Goal: Transaction & Acquisition: Book appointment/travel/reservation

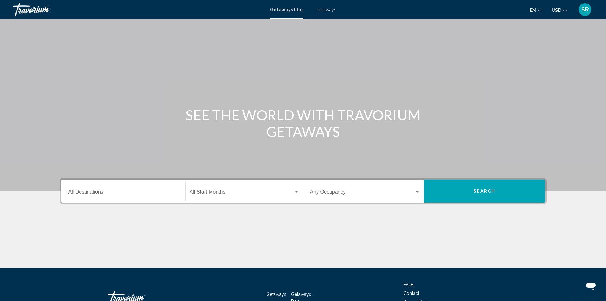
scroll to position [45, 0]
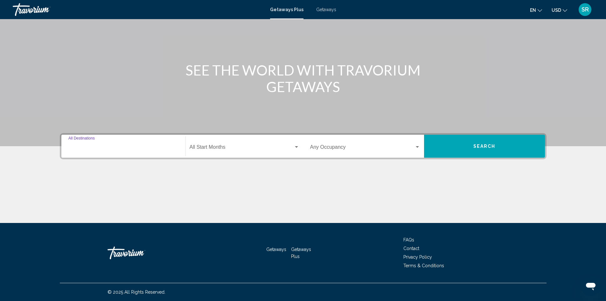
click at [81, 148] on input "Destination All Destinations" at bounding box center [123, 148] width 110 height 6
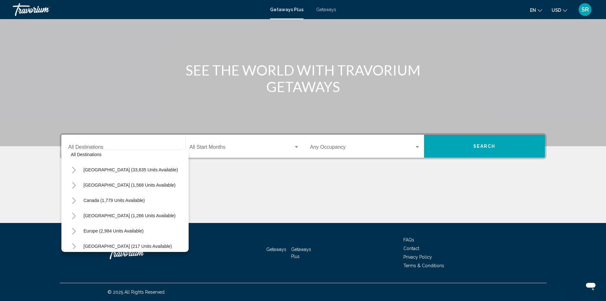
scroll to position [7, 0]
click at [139, 183] on span "[GEOGRAPHIC_DATA] (1,568 units available)" at bounding box center [130, 184] width 92 height 5
type input "**********"
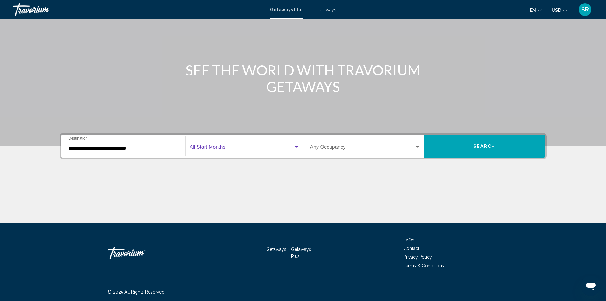
click at [295, 148] on div "Search widget" at bounding box center [297, 146] width 6 height 5
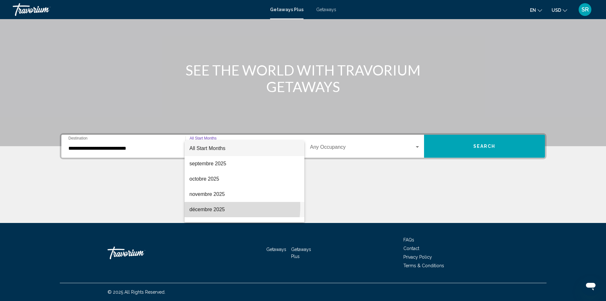
click at [218, 206] on span "décembre 2025" at bounding box center [245, 209] width 110 height 15
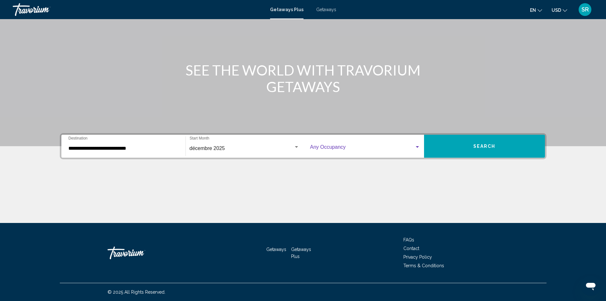
click at [415, 147] on div "Search widget" at bounding box center [418, 146] width 6 height 5
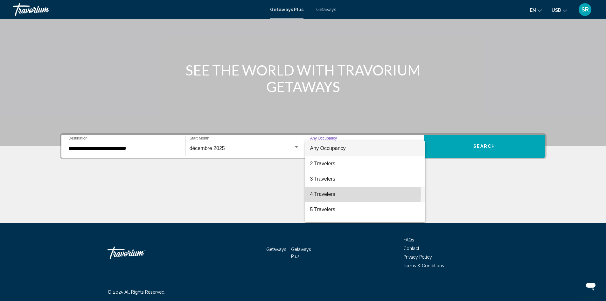
click at [320, 193] on span "4 Travelers" at bounding box center [365, 193] width 110 height 15
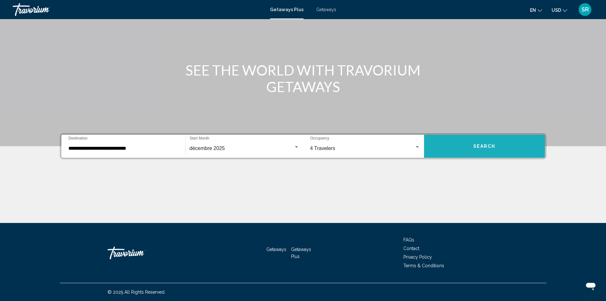
click at [497, 143] on button "Search" at bounding box center [484, 146] width 121 height 23
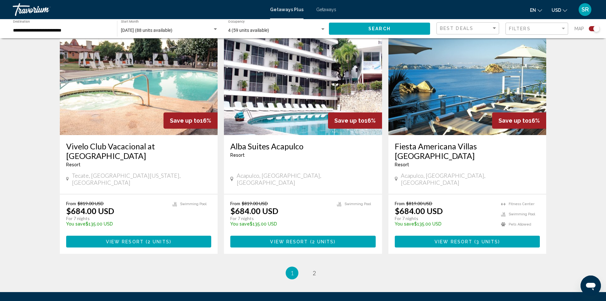
scroll to position [913, 0]
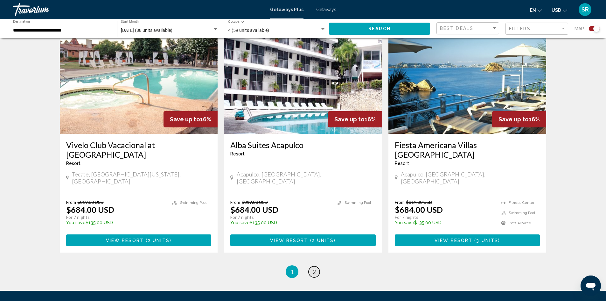
click at [314, 268] on span "2" at bounding box center [314, 271] width 3 height 7
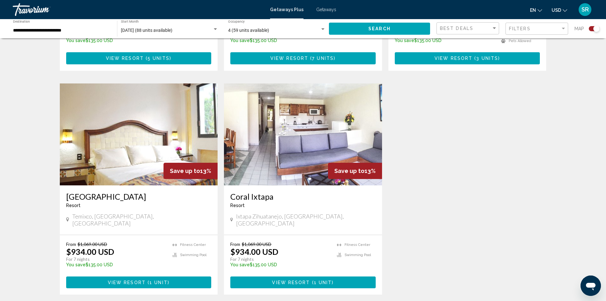
scroll to position [649, 0]
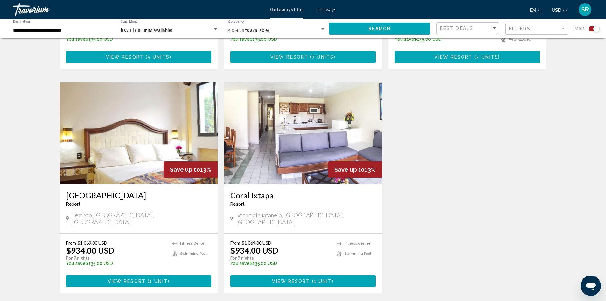
click at [296, 120] on img "Main content" at bounding box center [303, 133] width 158 height 102
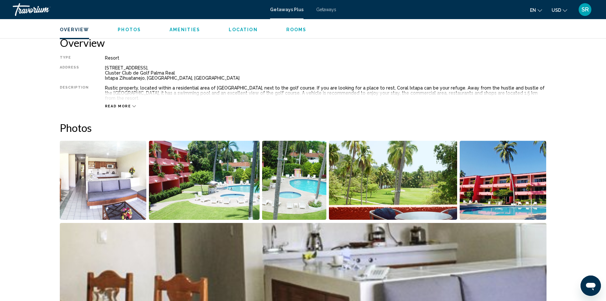
scroll to position [211, 0]
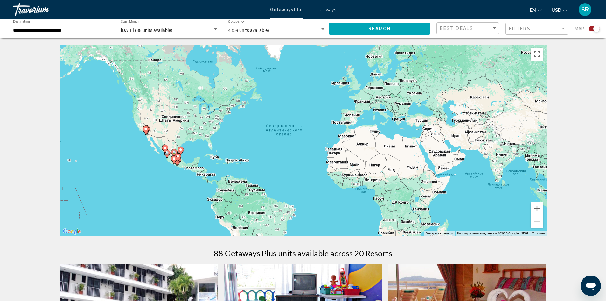
click at [95, 27] on div "**********" at bounding box center [62, 29] width 98 height 18
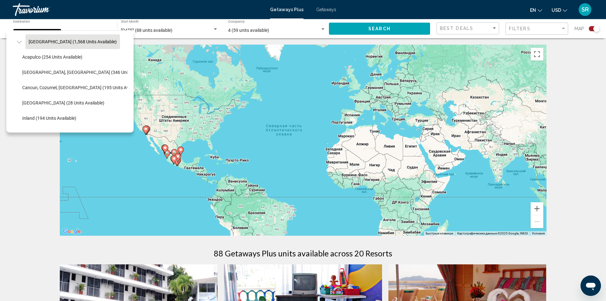
scroll to position [29, 0]
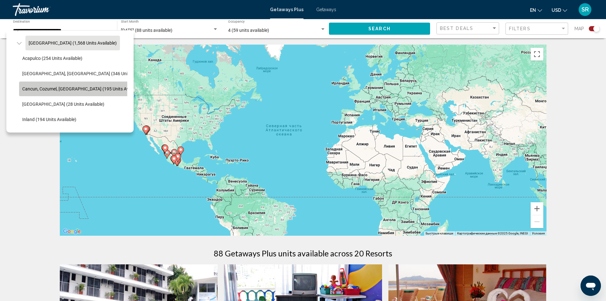
click at [114, 90] on span "Cancun, Cozumel, [GEOGRAPHIC_DATA] (195 units available)" at bounding box center [82, 88] width 121 height 5
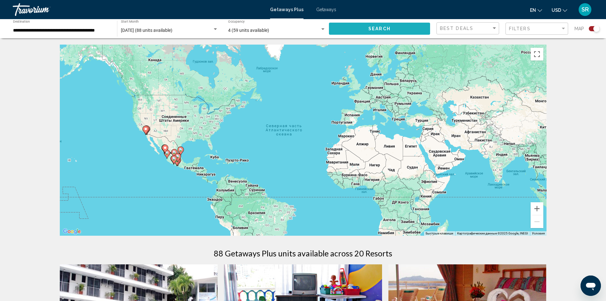
click at [369, 29] on span "Search" at bounding box center [380, 28] width 22 height 5
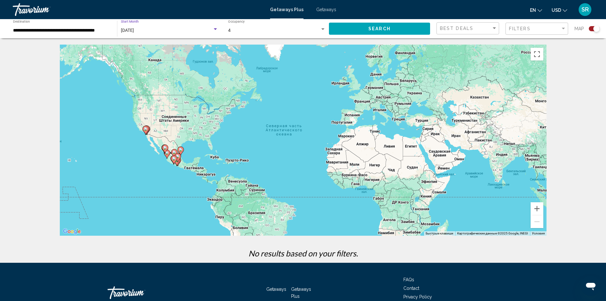
click at [134, 30] on span "December 2025" at bounding box center [127, 30] width 13 height 5
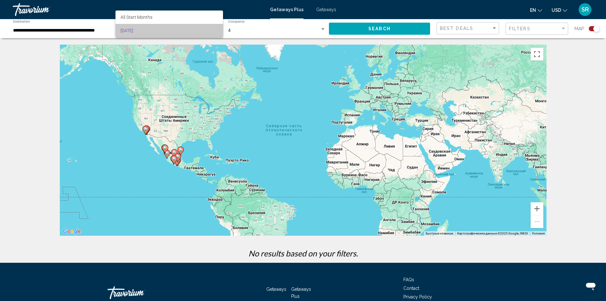
click at [139, 30] on span "December 2025" at bounding box center [169, 30] width 97 height 13
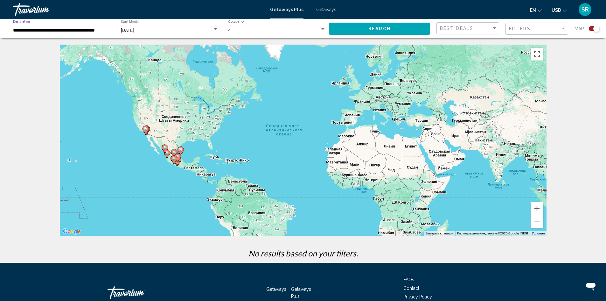
click at [75, 30] on input "**********" at bounding box center [62, 30] width 98 height 5
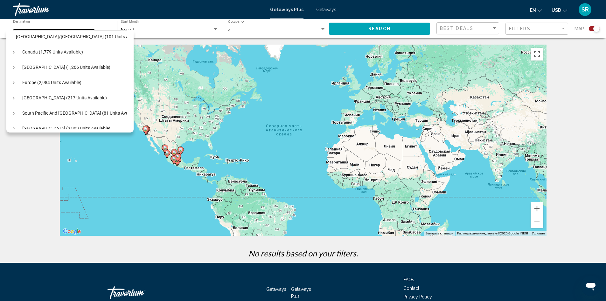
scroll to position [172, 6]
click at [82, 81] on button "Europe (2,984 units available)" at bounding box center [52, 83] width 66 height 15
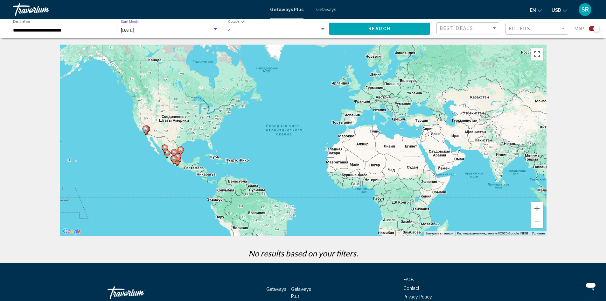
click at [213, 31] on div "Search widget" at bounding box center [216, 29] width 6 height 5
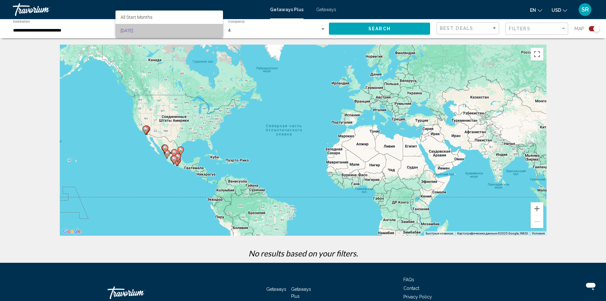
click at [214, 32] on span "December 2025" at bounding box center [169, 30] width 97 height 13
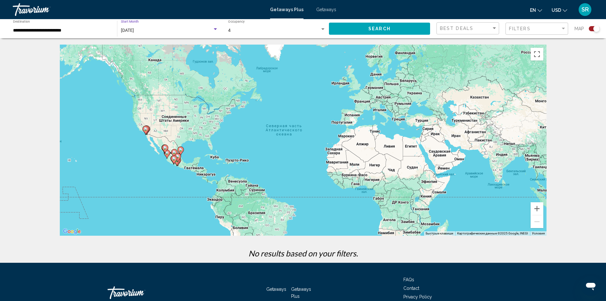
click at [214, 32] on div "December 2025" at bounding box center [169, 30] width 97 height 5
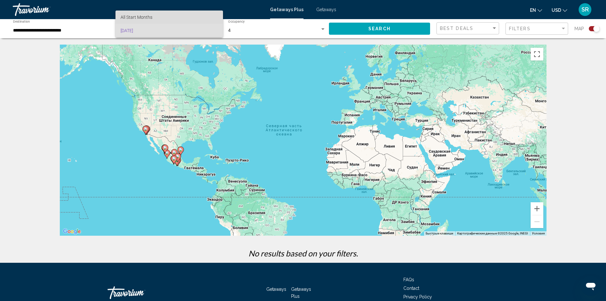
click at [205, 18] on span "All Start Months" at bounding box center [169, 17] width 97 height 13
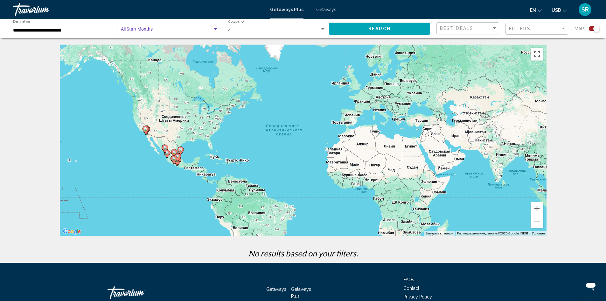
click at [216, 29] on div "Search widget" at bounding box center [215, 29] width 3 height 2
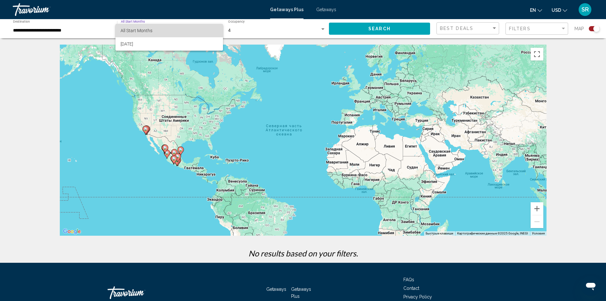
click at [160, 32] on span "All Start Months" at bounding box center [169, 30] width 97 height 13
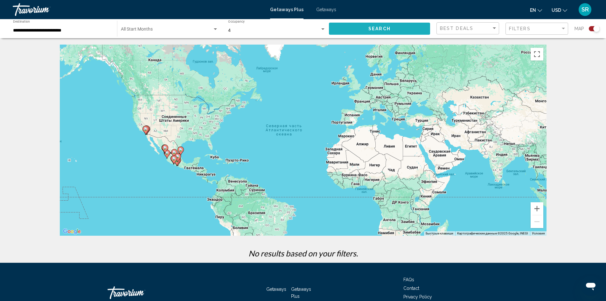
click at [362, 28] on button "Search" at bounding box center [379, 29] width 101 height 12
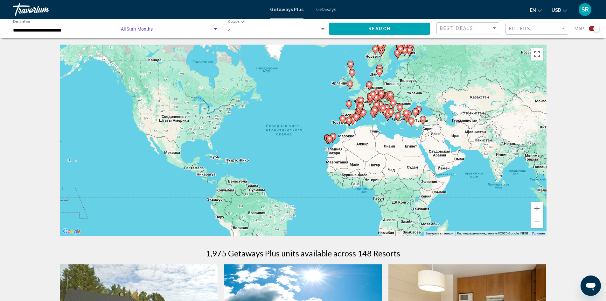
click at [137, 31] on span "Search widget" at bounding box center [167, 30] width 92 height 5
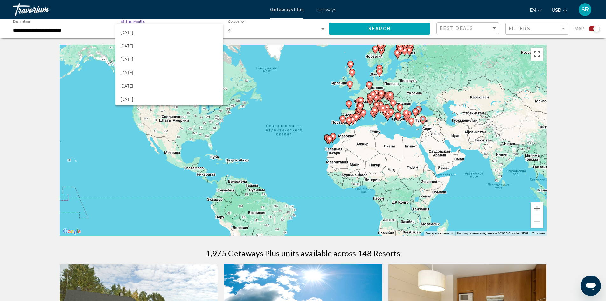
scroll to position [79, 0]
click at [137, 75] on span "June 2026" at bounding box center [169, 71] width 97 height 13
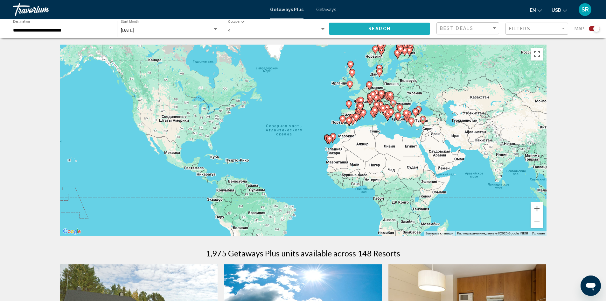
click at [383, 31] on span "Search" at bounding box center [380, 28] width 22 height 5
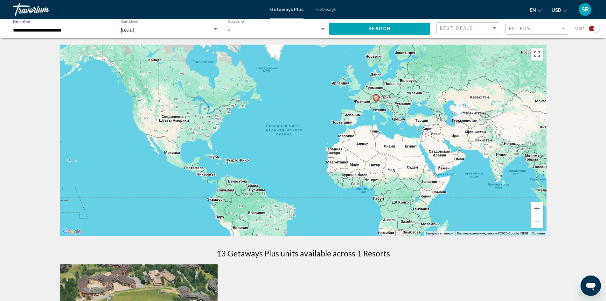
click at [85, 29] on input "**********" at bounding box center [62, 30] width 98 height 5
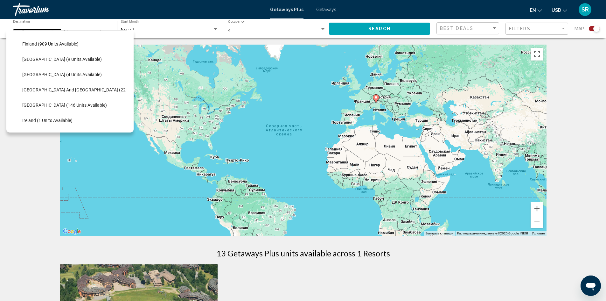
scroll to position [144, 0]
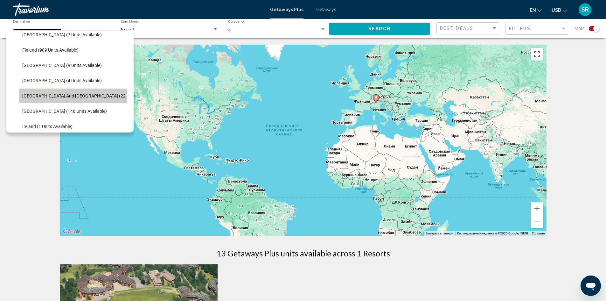
click at [97, 92] on button "[GEOGRAPHIC_DATA] and [GEOGRAPHIC_DATA] (22 units available)" at bounding box center [89, 95] width 141 height 15
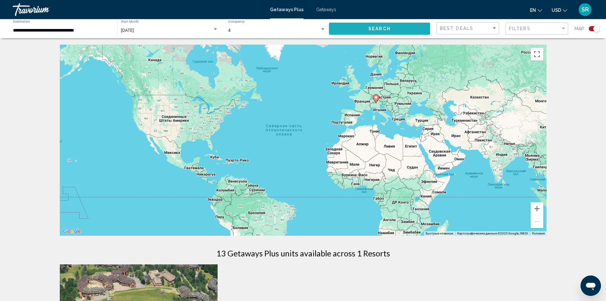
click at [361, 30] on button "Search" at bounding box center [379, 29] width 101 height 12
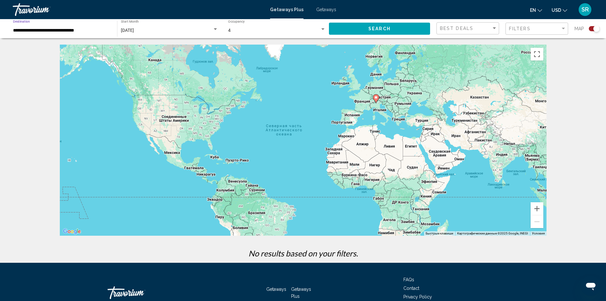
click at [55, 31] on input "**********" at bounding box center [62, 30] width 98 height 5
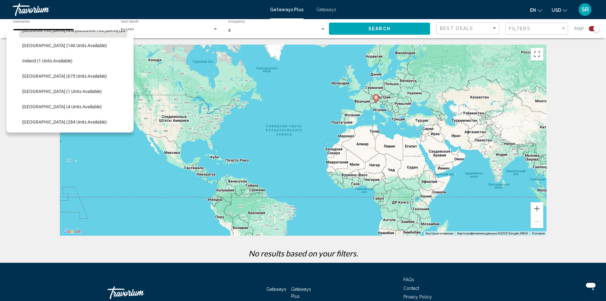
scroll to position [208, 0]
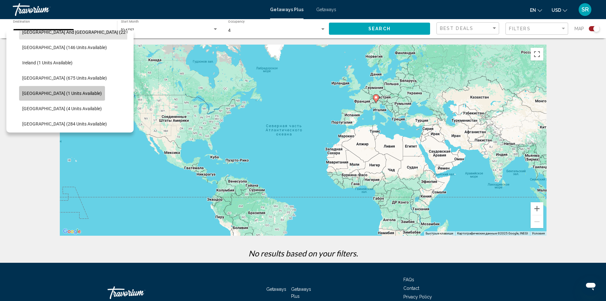
click at [70, 95] on span "[GEOGRAPHIC_DATA] (1 units available)" at bounding box center [62, 93] width 80 height 5
type input "**********"
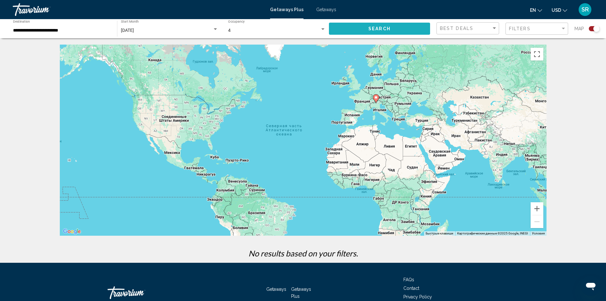
click at [379, 23] on button "Search" at bounding box center [379, 29] width 101 height 12
click at [29, 29] on input "**********" at bounding box center [62, 30] width 98 height 5
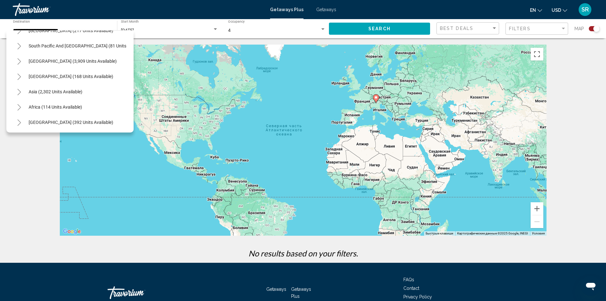
scroll to position [413, 0]
click at [154, 46] on div "Чтобы активировать перетаскивание с помощью клавиатуры, нажмите Alt + Ввод. Пос…" at bounding box center [303, 140] width 487 height 191
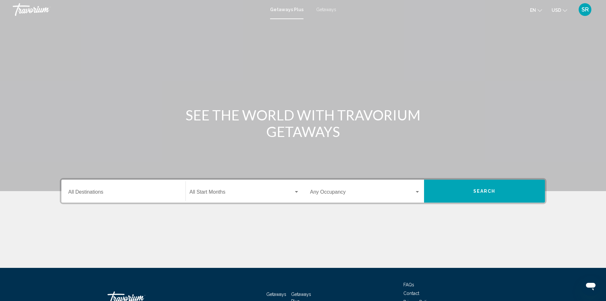
click at [564, 10] on icon "Change currency" at bounding box center [565, 10] width 4 height 3
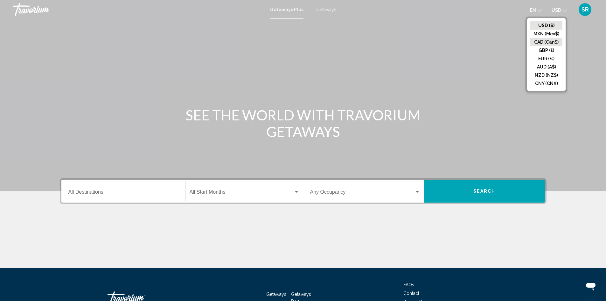
click at [537, 40] on button "CAD (Can$)" at bounding box center [546, 42] width 32 height 8
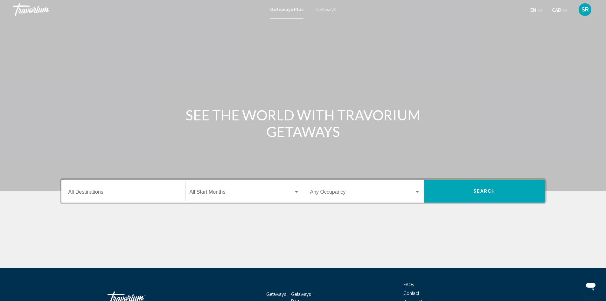
click at [536, 13] on button "en English Español Français Italiano Português русский" at bounding box center [536, 9] width 12 height 9
click at [518, 43] on button "Français" at bounding box center [523, 42] width 30 height 8
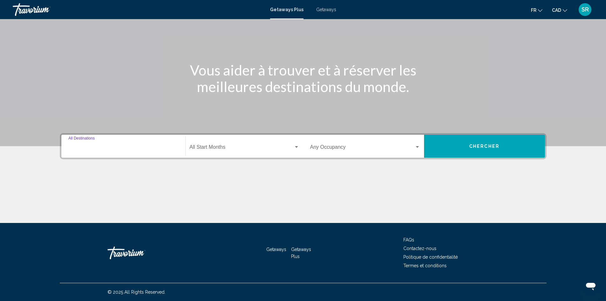
click at [158, 150] on input "Destination All Destinations" at bounding box center [123, 148] width 110 height 6
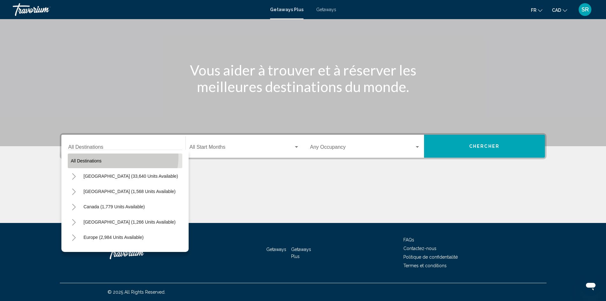
click at [117, 157] on button "All destinations" at bounding box center [125, 160] width 115 height 15
type input "**********"
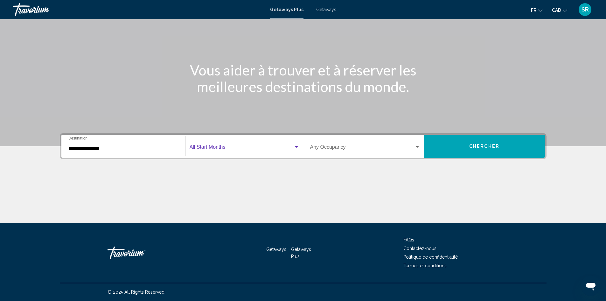
click at [297, 147] on div "Search widget" at bounding box center [296, 147] width 3 height 2
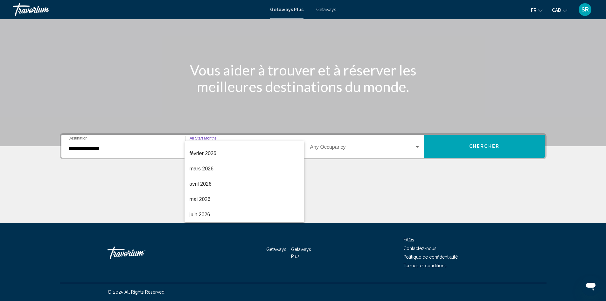
scroll to position [88, 0]
click at [213, 196] on span "mai 2026" at bounding box center [245, 198] width 110 height 15
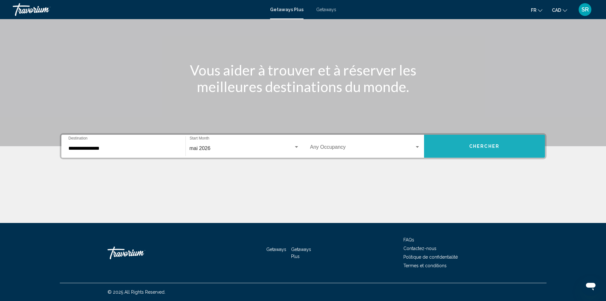
click at [487, 148] on span "Chercher" at bounding box center [484, 146] width 30 height 5
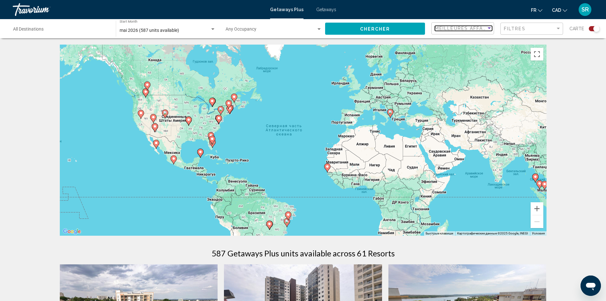
click at [486, 29] on span "Meilleures affaires" at bounding box center [465, 28] width 60 height 5
click at [459, 39] on span "Prix ​​le plus bas" at bounding box center [449, 41] width 29 height 5
click at [558, 26] on div "Filter" at bounding box center [559, 28] width 6 height 5
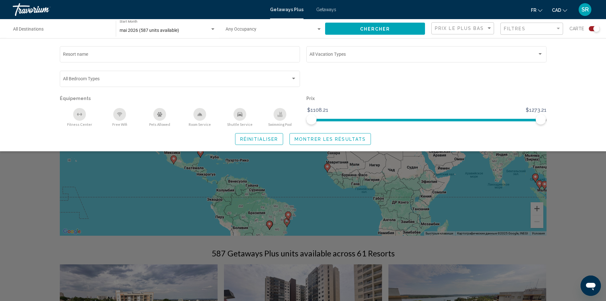
click at [571, 84] on div "Resort name Vacation Types All Vacation Types Bedroom Types All Bedroom Types É…" at bounding box center [303, 94] width 606 height 113
click at [336, 143] on button "Montrer les résultats" at bounding box center [330, 139] width 81 height 12
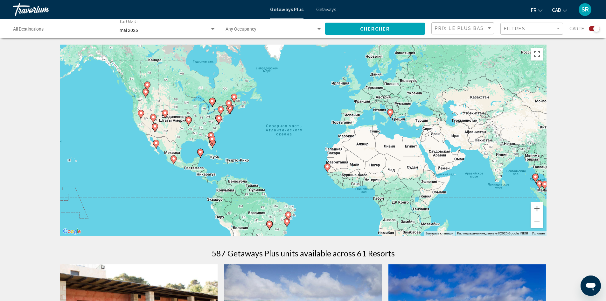
click at [213, 32] on div "mai 2026" at bounding box center [168, 30] width 96 height 5
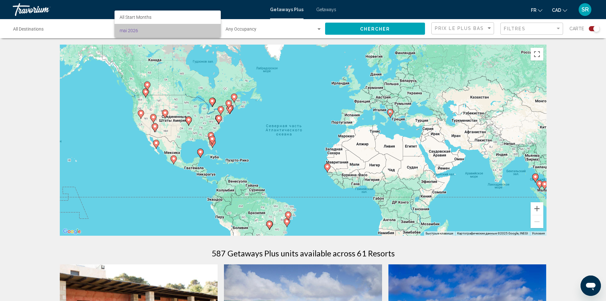
click at [211, 30] on span "mai 2026" at bounding box center [168, 30] width 96 height 13
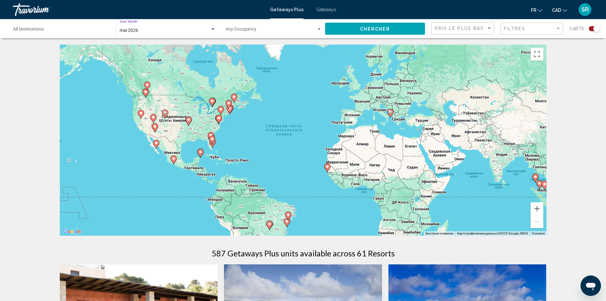
click at [211, 30] on div "Search widget" at bounding box center [213, 29] width 6 height 5
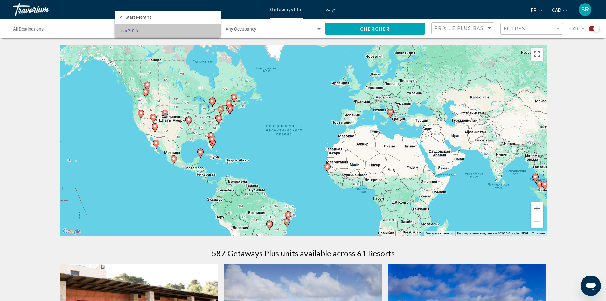
click at [192, 33] on span "mai 2026" at bounding box center [168, 30] width 96 height 13
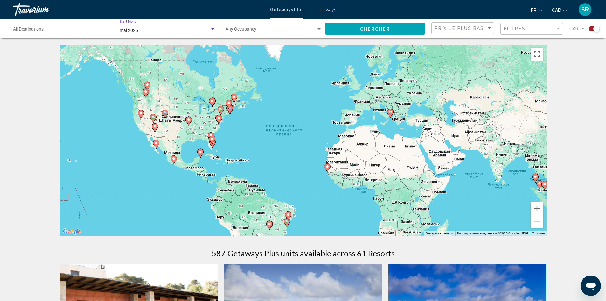
click at [207, 29] on div "mai 2026" at bounding box center [165, 30] width 90 height 5
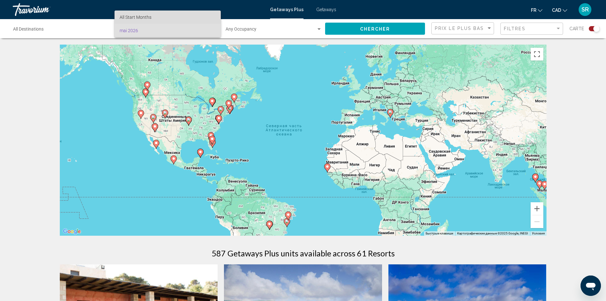
click at [197, 18] on span "All Start Months" at bounding box center [168, 17] width 96 height 13
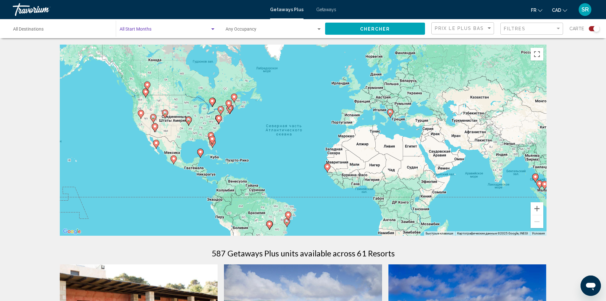
click at [214, 29] on div "Search widget" at bounding box center [212, 29] width 3 height 2
click at [385, 32] on div at bounding box center [303, 150] width 606 height 301
click at [31, 29] on input "Destination All Destinations" at bounding box center [61, 30] width 96 height 5
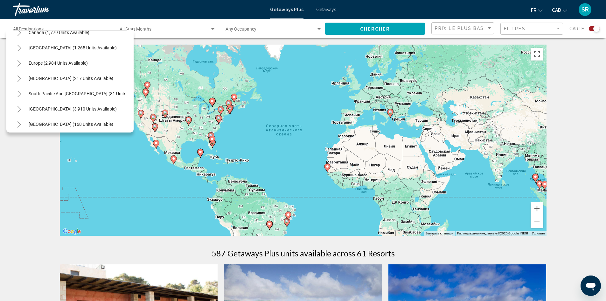
scroll to position [57, 0]
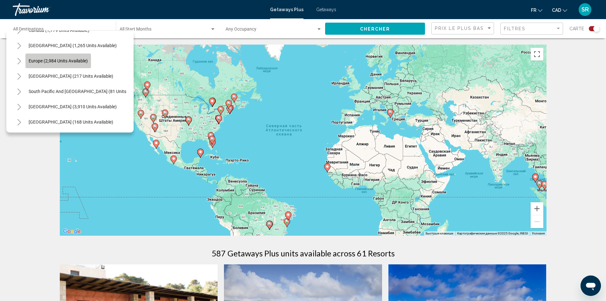
click at [74, 59] on span "Europe (2,984 units available)" at bounding box center [58, 60] width 59 height 5
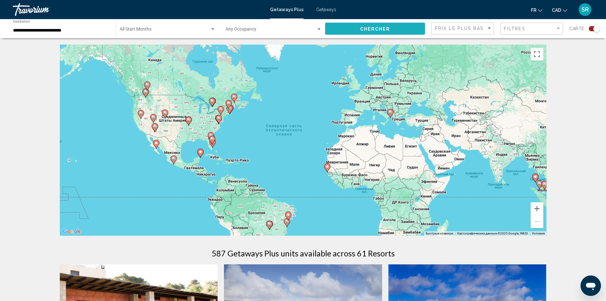
click at [382, 28] on span "Chercher" at bounding box center [375, 28] width 30 height 5
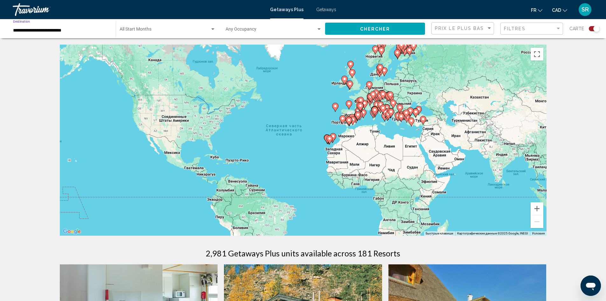
click at [65, 28] on input "**********" at bounding box center [61, 30] width 96 height 5
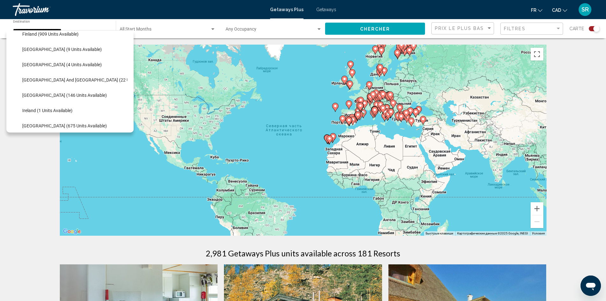
scroll to position [162, 0]
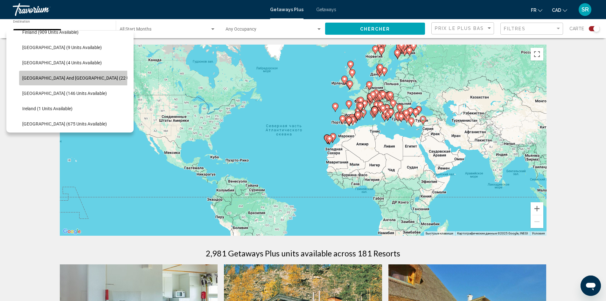
click at [74, 78] on span "[GEOGRAPHIC_DATA] and [GEOGRAPHIC_DATA] (22 units available)" at bounding box center [89, 77] width 135 height 5
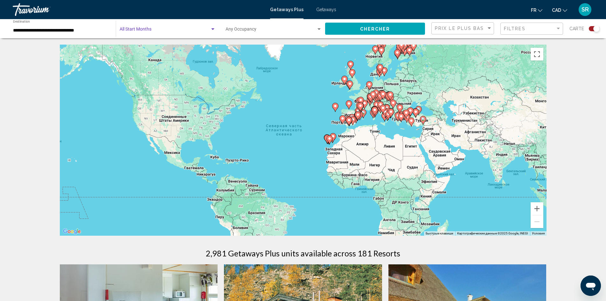
click at [206, 29] on span "Search widget" at bounding box center [165, 30] width 90 height 5
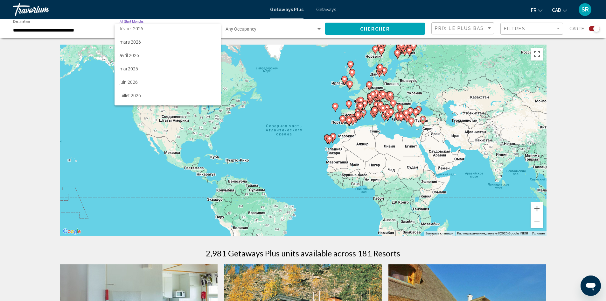
scroll to position [81, 0]
click at [129, 71] on span "mai 2026" at bounding box center [168, 69] width 96 height 13
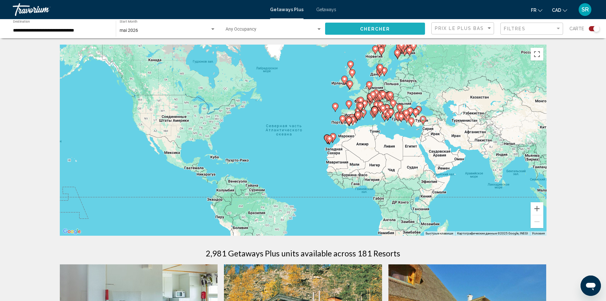
click at [363, 30] on span "Chercher" at bounding box center [375, 28] width 30 height 5
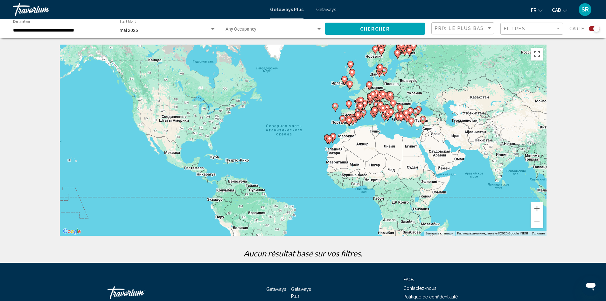
click at [140, 36] on div "mai 2026 Start Month All Start Months" at bounding box center [168, 29] width 96 height 18
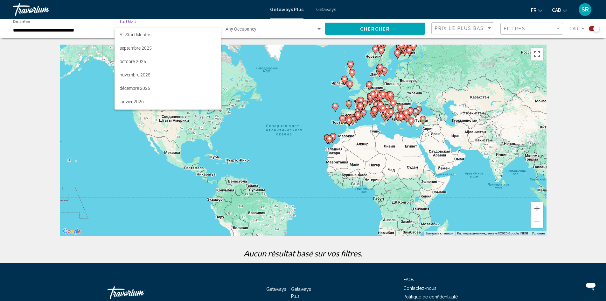
scroll to position [92, 0]
click at [133, 74] on span "juin 2026" at bounding box center [168, 75] width 96 height 13
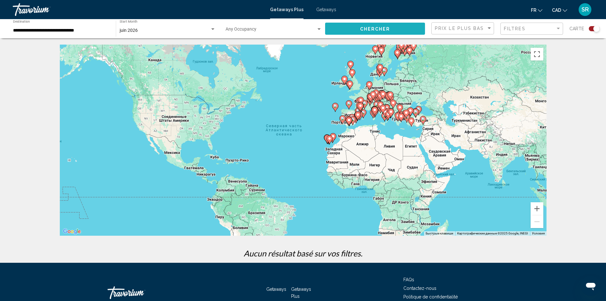
click at [378, 27] on span "Chercher" at bounding box center [375, 28] width 30 height 5
click at [85, 32] on input "**********" at bounding box center [61, 30] width 96 height 5
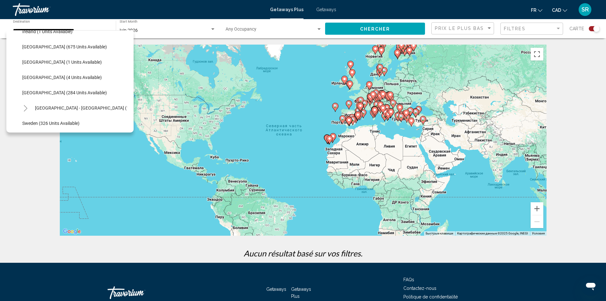
scroll to position [241, 0]
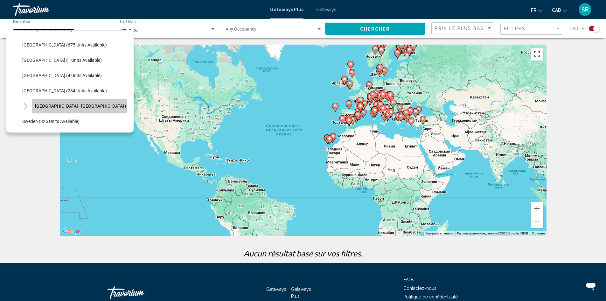
click at [95, 105] on span "[GEOGRAPHIC_DATA] - [GEOGRAPHIC_DATA] (12 units available)" at bounding box center [99, 105] width 128 height 5
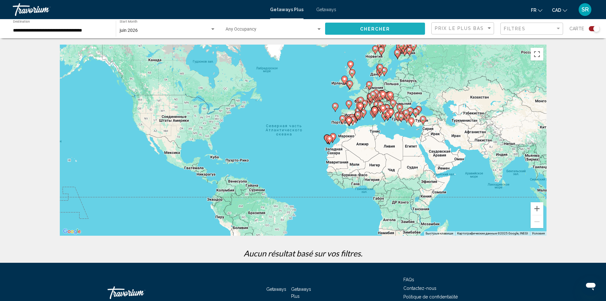
click at [377, 30] on span "Chercher" at bounding box center [375, 28] width 30 height 5
click at [78, 26] on div "**********" at bounding box center [61, 29] width 96 height 18
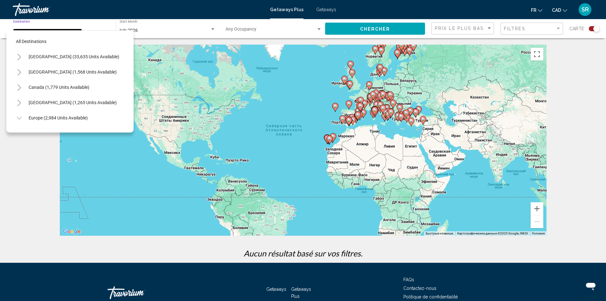
scroll to position [270, 0]
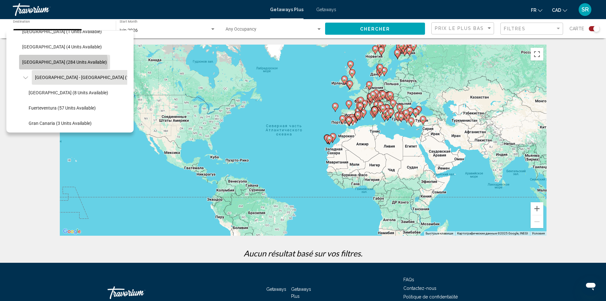
click at [63, 64] on span "[GEOGRAPHIC_DATA] (284 units available)" at bounding box center [64, 62] width 85 height 5
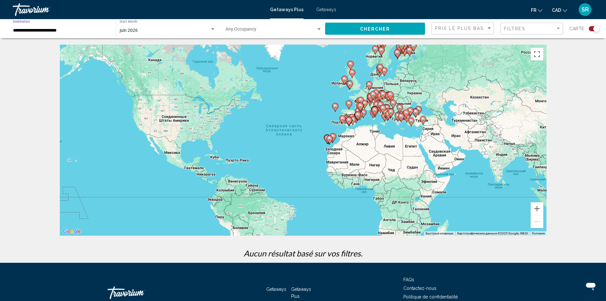
click at [376, 29] on span "Chercher" at bounding box center [375, 28] width 30 height 5
click at [461, 31] on span "Prix ​​le plus bas" at bounding box center [459, 28] width 49 height 5
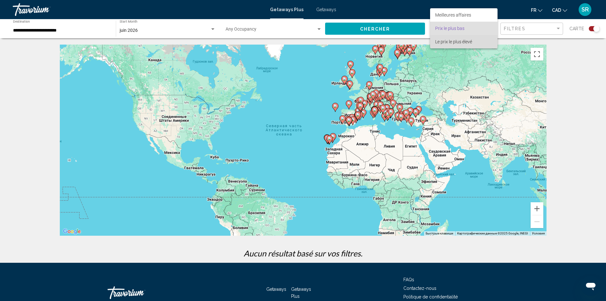
click at [461, 41] on span "Le prix le plus élevé" at bounding box center [453, 41] width 37 height 5
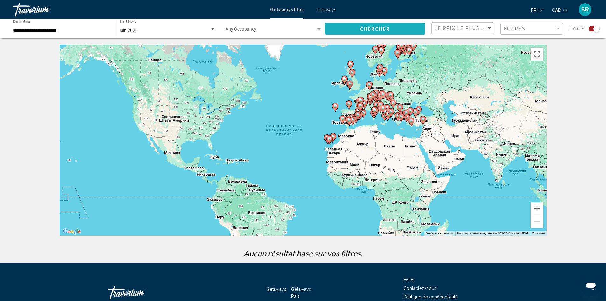
click at [386, 28] on span "Chercher" at bounding box center [375, 28] width 30 height 5
click at [51, 30] on input "**********" at bounding box center [61, 30] width 96 height 5
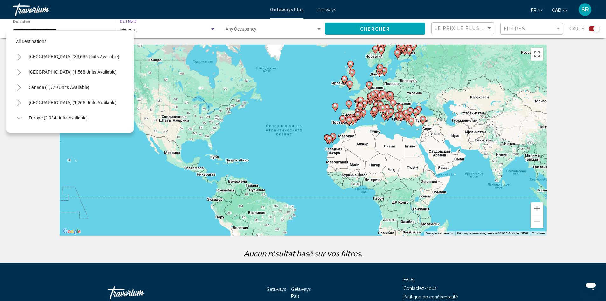
click at [164, 32] on div "juin 2026" at bounding box center [165, 30] width 90 height 5
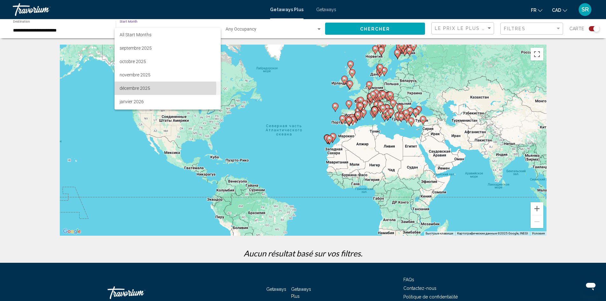
click at [143, 88] on span "décembre 2025" at bounding box center [168, 87] width 96 height 13
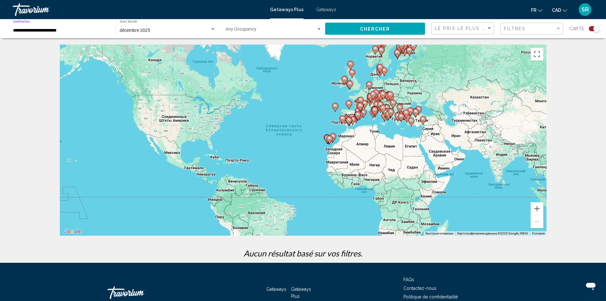
click at [67, 31] on input "**********" at bounding box center [61, 30] width 96 height 5
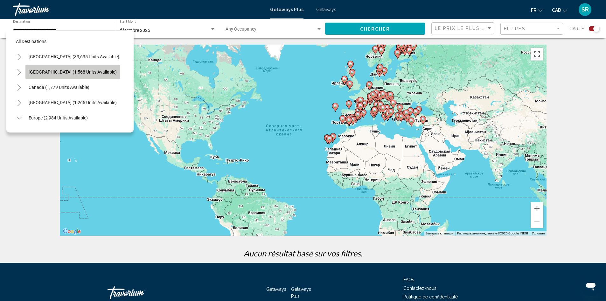
click at [91, 76] on button "[GEOGRAPHIC_DATA] (1,568 units available)" at bounding box center [72, 72] width 95 height 15
type input "**********"
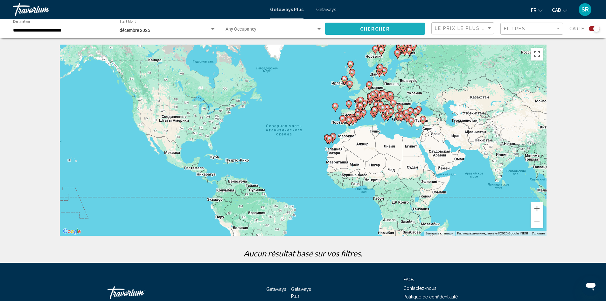
click at [367, 32] on button "Chercher" at bounding box center [375, 29] width 100 height 12
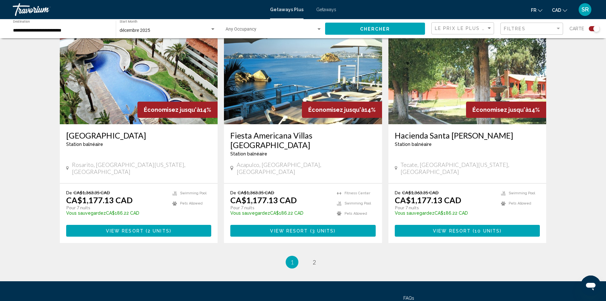
scroll to position [944, 0]
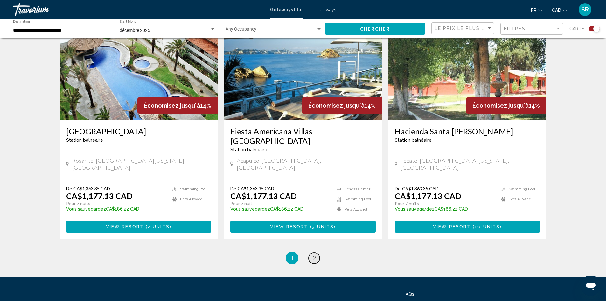
click at [314, 254] on span "2" at bounding box center [314, 257] width 3 height 7
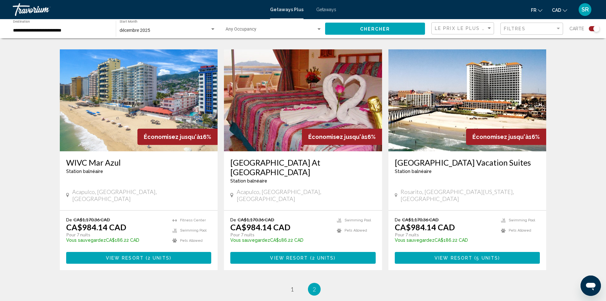
scroll to position [870, 0]
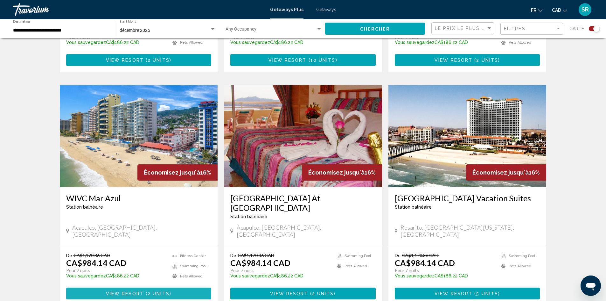
click at [142, 291] on span "View Resort" at bounding box center [125, 293] width 38 height 5
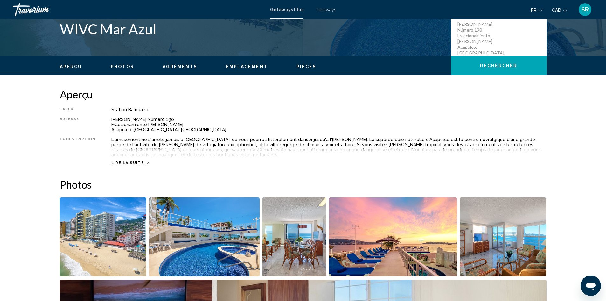
scroll to position [156, 0]
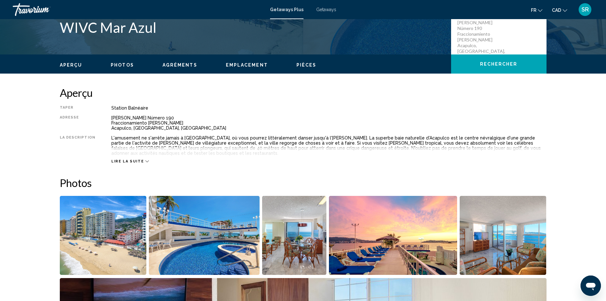
click at [140, 159] on div "Lire la suite" at bounding box center [130, 161] width 38 height 4
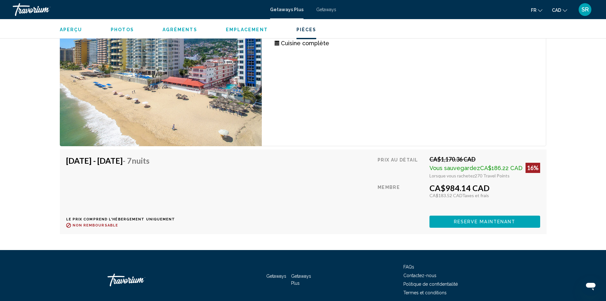
scroll to position [1106, 0]
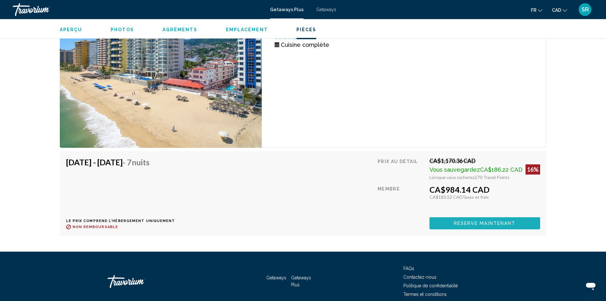
click at [488, 221] on span "Reserve maintenant" at bounding box center [485, 223] width 62 height 5
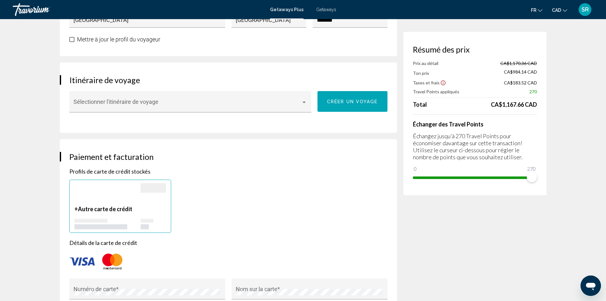
scroll to position [325, 0]
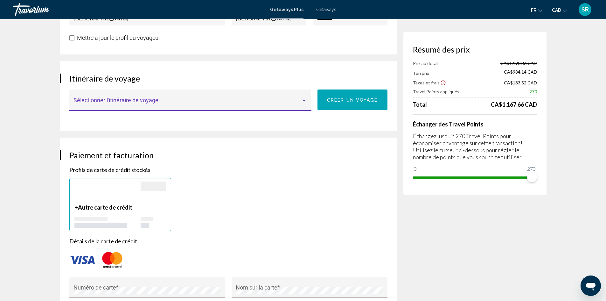
click at [304, 101] on div "Main content" at bounding box center [304, 101] width 3 height 2
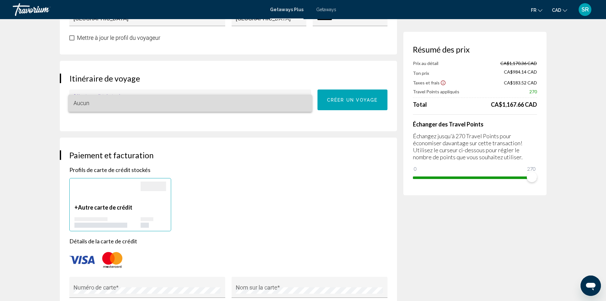
click at [304, 101] on span "Aucun" at bounding box center [191, 103] width 234 height 17
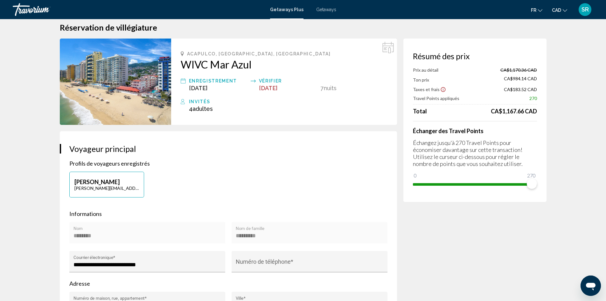
scroll to position [0, 0]
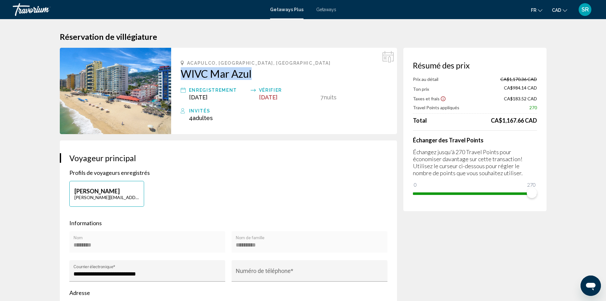
drag, startPoint x: 179, startPoint y: 72, endPoint x: 258, endPoint y: 76, distance: 80.0
click at [258, 76] on div "Acapulco, [GEOGRAPHIC_DATA], [GEOGRAPHIC_DATA] WIVC Mar Azul Enregistrement [DA…" at bounding box center [284, 91] width 226 height 86
copy h2 "WIVC Mar Azul"
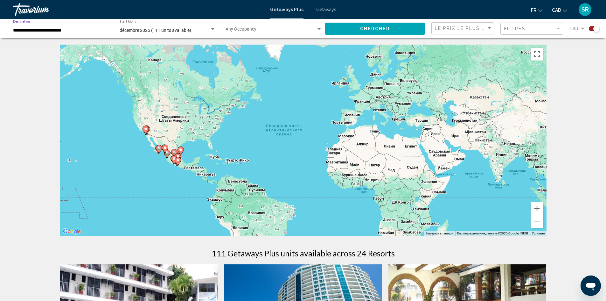
click at [34, 30] on input "**********" at bounding box center [61, 30] width 96 height 5
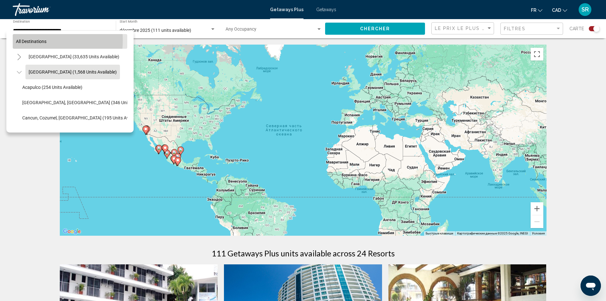
click at [24, 40] on span "All destinations" at bounding box center [31, 41] width 31 height 5
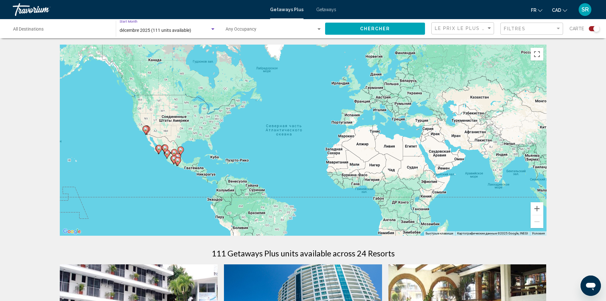
click at [209, 29] on div "décembre 2025 (111 units available)" at bounding box center [165, 30] width 90 height 5
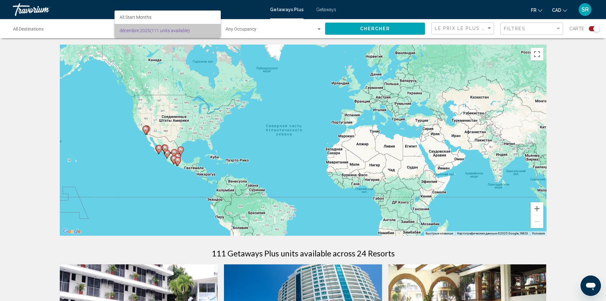
click at [209, 29] on span "décembre 2025 (111 units available)" at bounding box center [168, 30] width 96 height 13
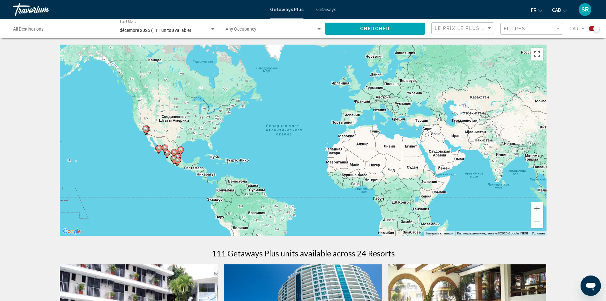
click at [590, 29] on div "Search widget" at bounding box center [594, 28] width 11 height 5
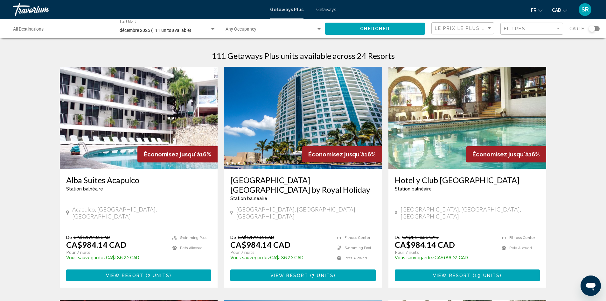
click at [250, 36] on div "Occupancy Any Occupancy" at bounding box center [274, 29] width 96 height 18
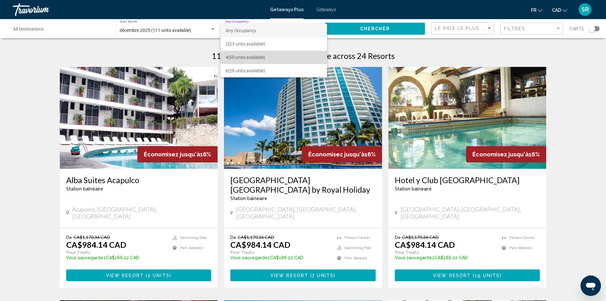
click at [246, 61] on span "4 (59 units available)" at bounding box center [274, 57] width 96 height 13
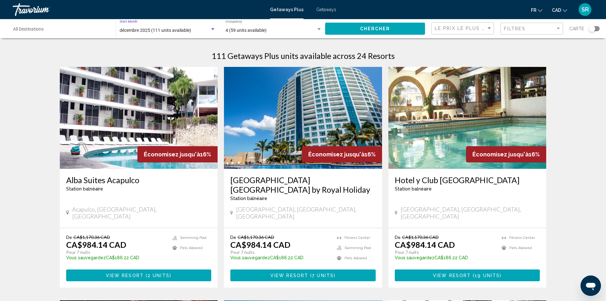
click at [168, 29] on span "décembre 2025 (111 units available)" at bounding box center [156, 30] width 72 height 5
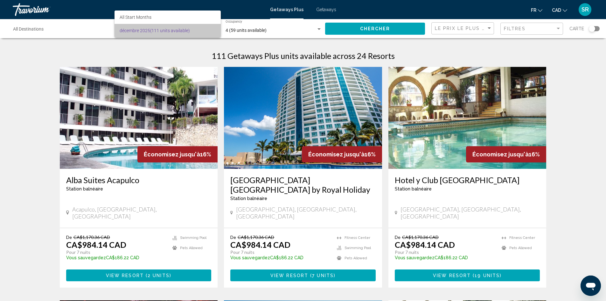
click at [168, 29] on span "décembre 2025 (111 units available)" at bounding box center [168, 30] width 96 height 13
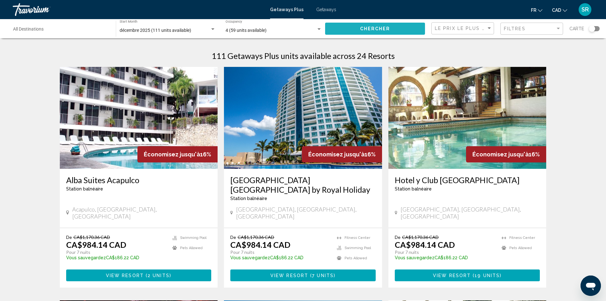
click at [376, 30] on span "Chercher" at bounding box center [375, 28] width 30 height 5
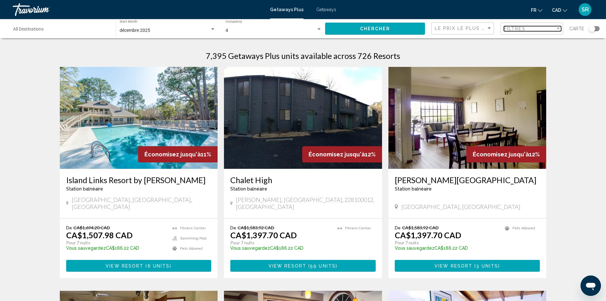
click at [535, 31] on div "Filtres" at bounding box center [530, 28] width 52 height 5
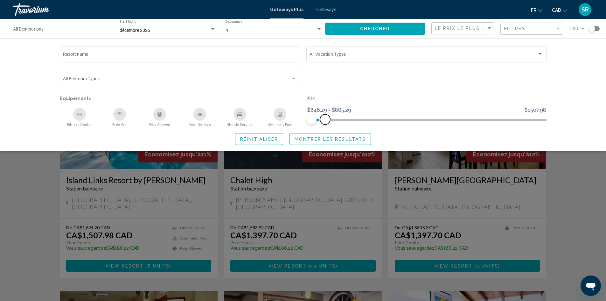
drag, startPoint x: 541, startPoint y: 122, endPoint x: 325, endPoint y: 117, distance: 216.4
click at [325, 117] on span "Search widget" at bounding box center [325, 119] width 10 height 10
click at [328, 139] on span "Montrer les résultats" at bounding box center [330, 139] width 71 height 5
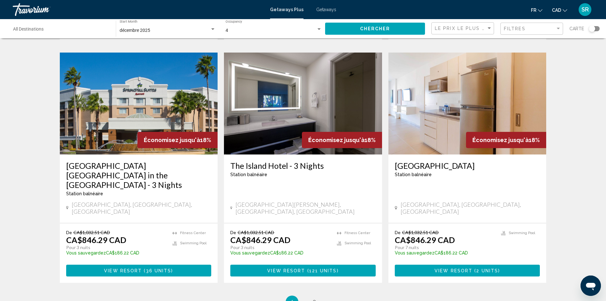
scroll to position [734, 0]
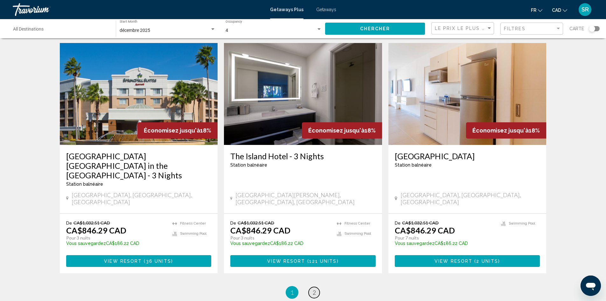
click at [315, 289] on span "2" at bounding box center [314, 292] width 3 height 7
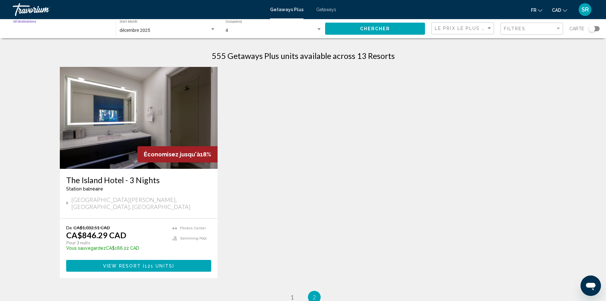
click at [30, 30] on input "Destination All Destinations" at bounding box center [61, 30] width 96 height 5
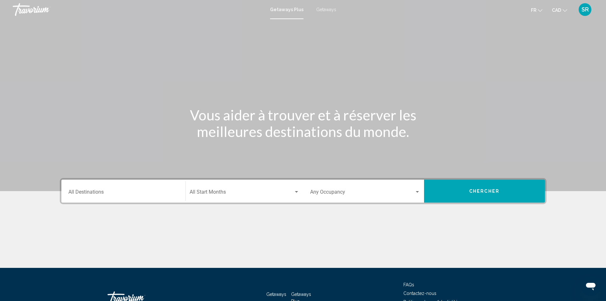
click at [324, 9] on span "Getaways" at bounding box center [326, 9] width 20 height 5
click at [91, 194] on input "Destination All Destinations" at bounding box center [123, 193] width 110 height 6
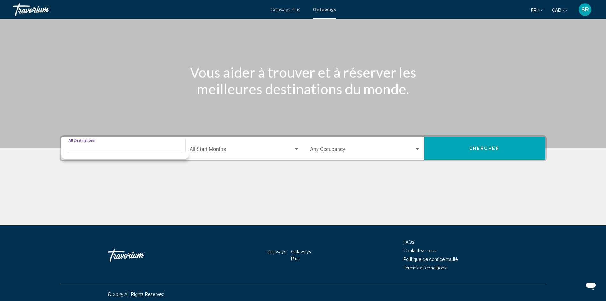
scroll to position [45, 0]
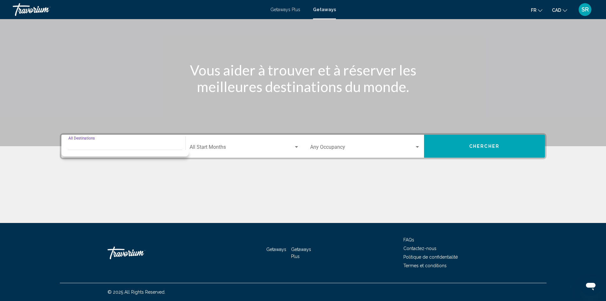
click at [166, 146] on input "Destination All Destinations" at bounding box center [123, 148] width 110 height 6
click at [209, 145] on span "Search widget" at bounding box center [242, 148] width 104 height 6
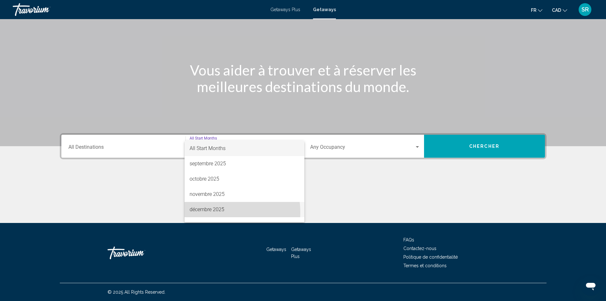
click at [214, 212] on span "décembre 2025" at bounding box center [245, 209] width 110 height 15
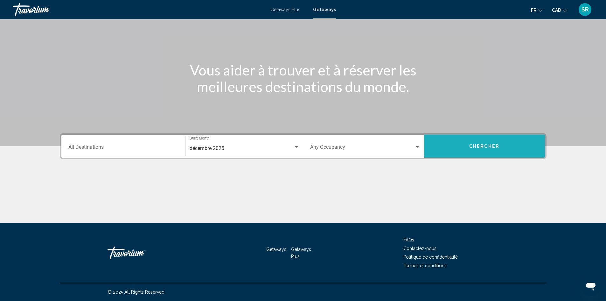
click at [486, 146] on span "Chercher" at bounding box center [484, 146] width 30 height 5
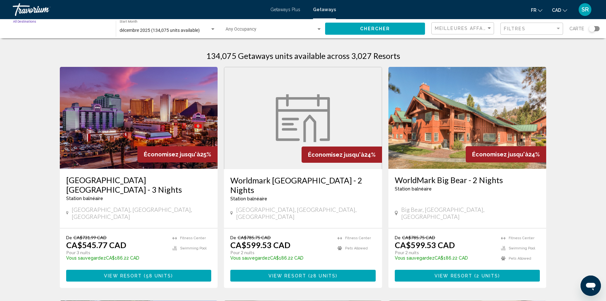
click at [91, 29] on input "Destination All Destinations" at bounding box center [61, 30] width 96 height 5
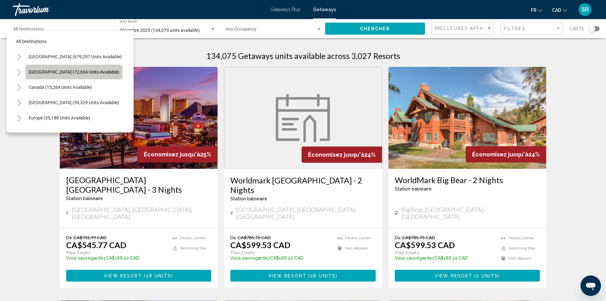
click at [90, 73] on span "[GEOGRAPHIC_DATA] (72,634 units available)" at bounding box center [74, 71] width 91 height 5
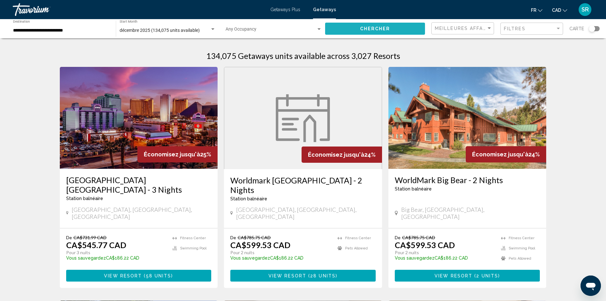
click at [371, 23] on button "Chercher" at bounding box center [375, 29] width 100 height 12
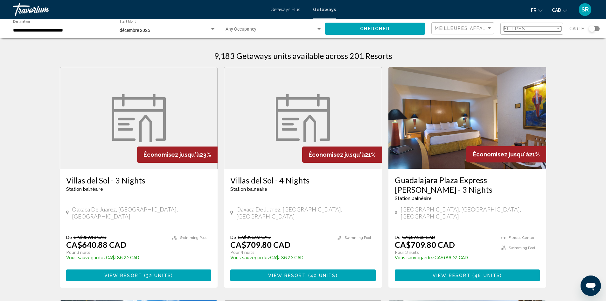
click at [558, 28] on div "Filter" at bounding box center [558, 29] width 3 height 2
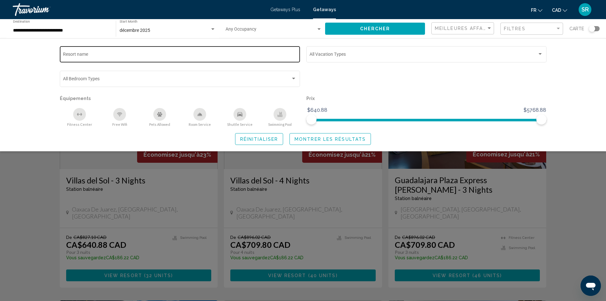
click at [263, 47] on div "Resort name" at bounding box center [180, 54] width 234 height 18
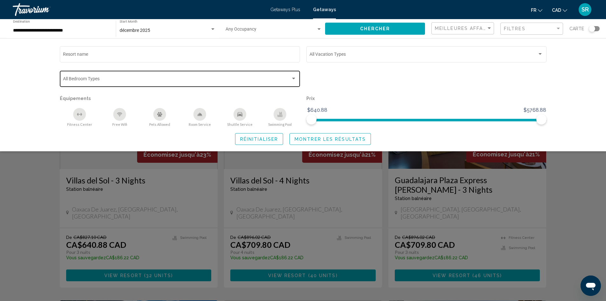
click at [213, 76] on div "Bedroom Types All Bedroom Types" at bounding box center [180, 78] width 234 height 18
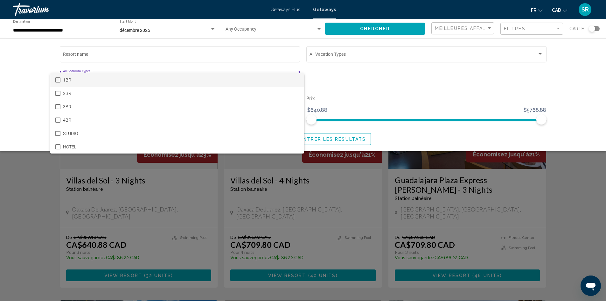
click at [355, 56] on div at bounding box center [303, 150] width 606 height 301
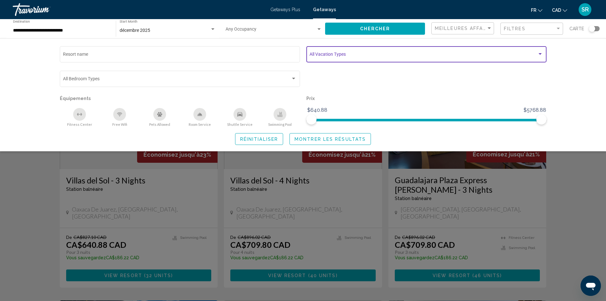
click at [355, 56] on span "Search widget" at bounding box center [424, 55] width 228 height 5
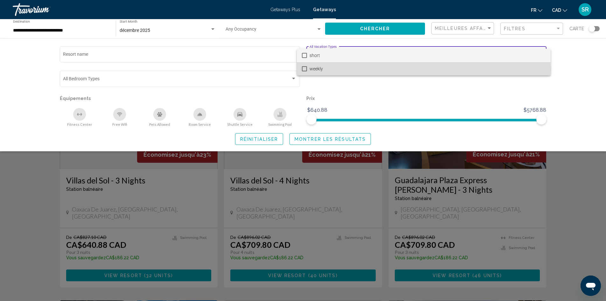
click at [304, 70] on mat-pseudo-checkbox at bounding box center [304, 68] width 5 height 5
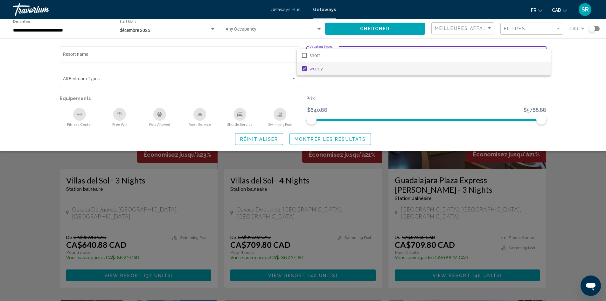
click at [329, 88] on div at bounding box center [303, 150] width 606 height 301
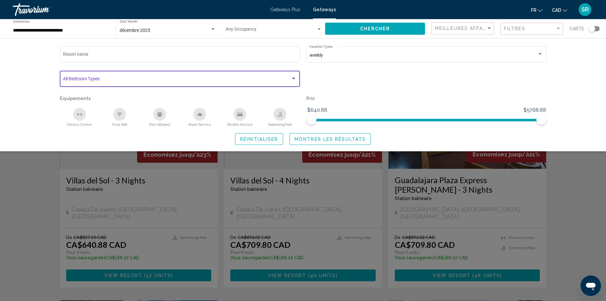
click at [92, 79] on span "Search widget" at bounding box center [177, 79] width 228 height 5
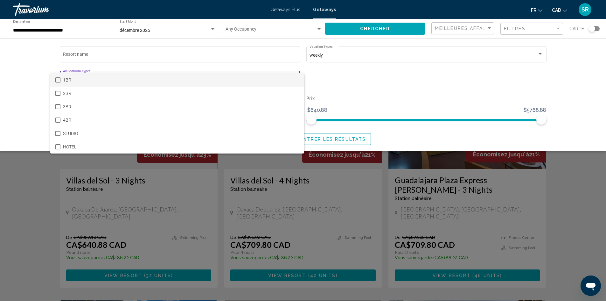
click at [33, 80] on div at bounding box center [303, 150] width 606 height 301
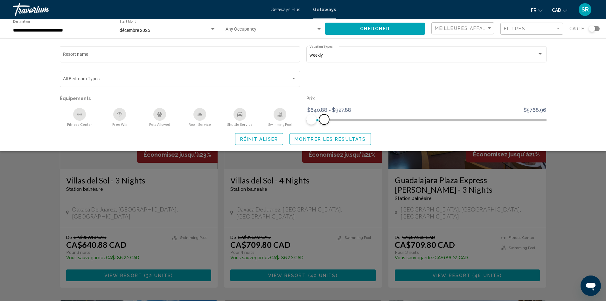
drag, startPoint x: 540, startPoint y: 119, endPoint x: 325, endPoint y: 124, distance: 215.2
click at [325, 124] on span "Search widget" at bounding box center [324, 119] width 10 height 10
click at [325, 142] on button "Montrer les résultats" at bounding box center [330, 139] width 81 height 12
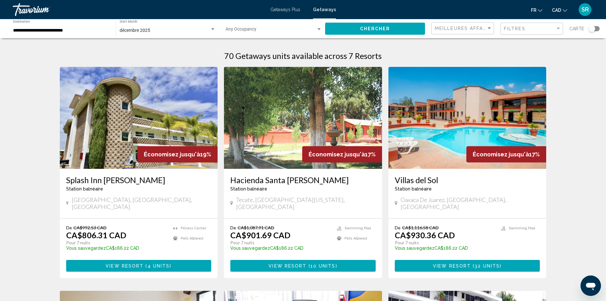
click at [61, 29] on input "**********" at bounding box center [61, 30] width 96 height 5
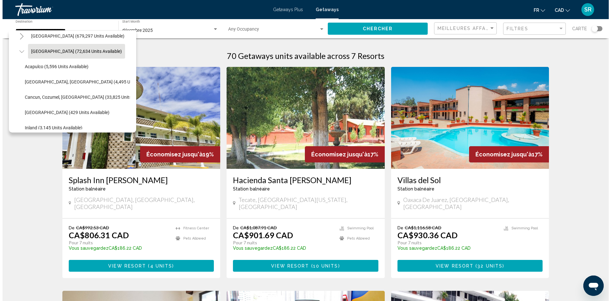
scroll to position [19, 0]
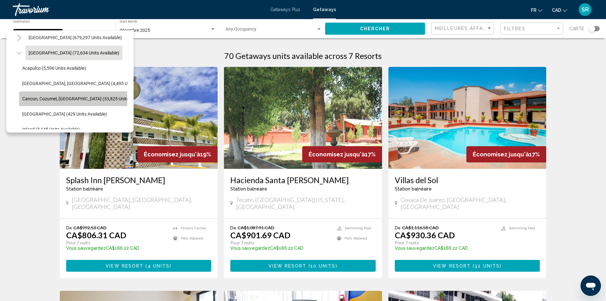
click at [96, 96] on span "Cancun, Cozumel, [GEOGRAPHIC_DATA] (33,825 units available)" at bounding box center [85, 98] width 127 height 5
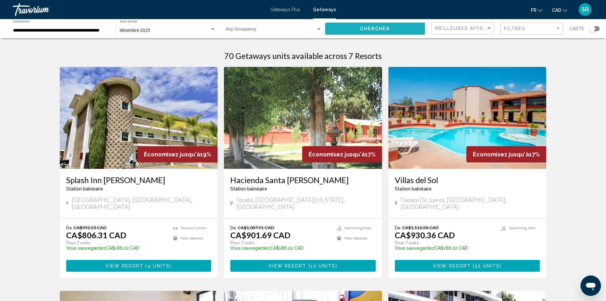
click at [396, 25] on button "Chercher" at bounding box center [375, 29] width 100 height 12
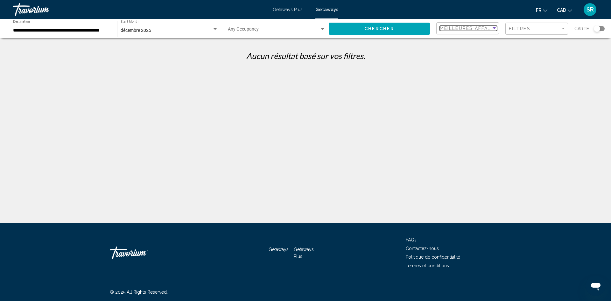
click at [454, 30] on span "Meilleures affaires" at bounding box center [470, 28] width 60 height 5
click at [513, 30] on div at bounding box center [305, 150] width 611 height 301
click at [560, 26] on div "Filter" at bounding box center [563, 28] width 6 height 5
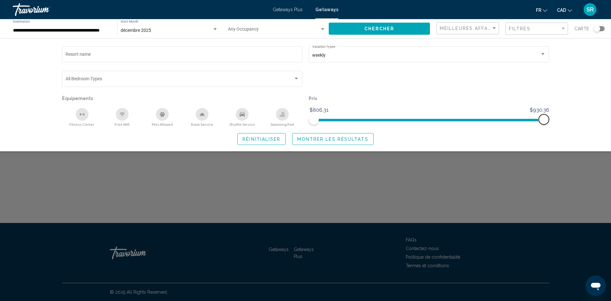
drag, startPoint x: 546, startPoint y: 119, endPoint x: 611, endPoint y: 116, distance: 64.7
click at [611, 116] on div "Resort name weekly Vacation Types All Vacation Types Bedroom Types All Bedroom …" at bounding box center [305, 94] width 611 height 113
click at [548, 118] on span "Search widget" at bounding box center [544, 119] width 10 height 10
drag, startPoint x: 548, startPoint y: 118, endPoint x: 557, endPoint y: 120, distance: 9.0
click at [557, 120] on div "Resort name weekly Vacation Types All Vacation Types Bedroom Types All Bedroom …" at bounding box center [305, 95] width 512 height 100
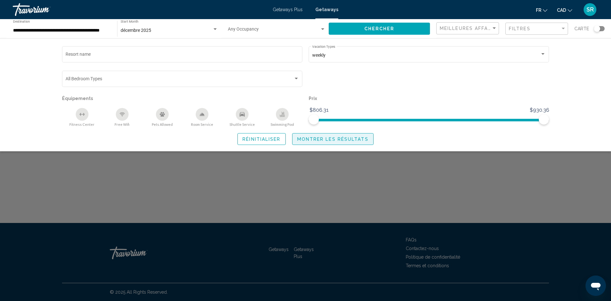
click at [322, 139] on span "Montrer les résultats" at bounding box center [332, 139] width 71 height 5
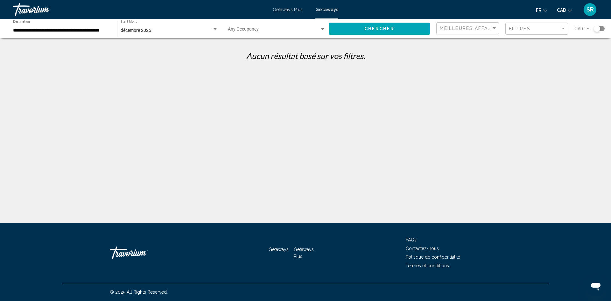
click at [77, 34] on div "**********" at bounding box center [62, 29] width 98 height 18
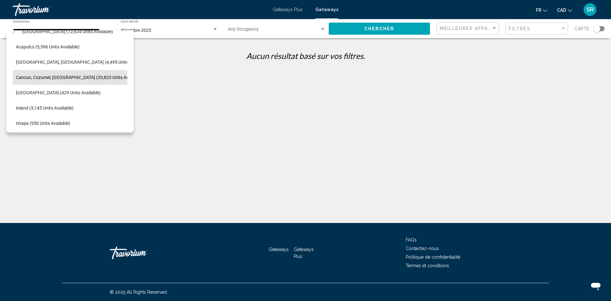
drag, startPoint x: 128, startPoint y: 65, endPoint x: 124, endPoint y: 62, distance: 4.3
click at [124, 62] on div "All destinations [GEOGRAPHIC_DATA] (679,297 units available) [GEOGRAPHIC_DATA] …" at bounding box center [69, 81] width 127 height 102
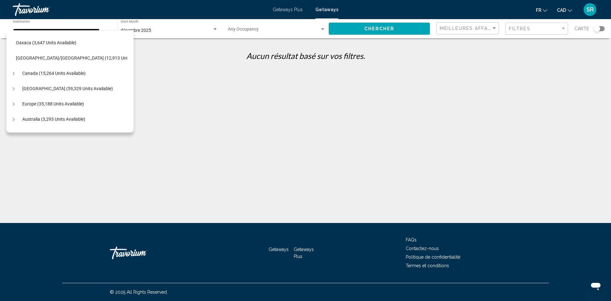
scroll to position [160, 6]
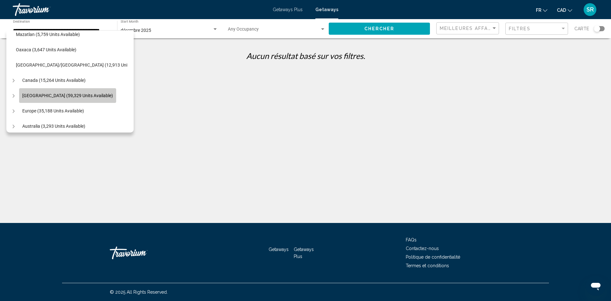
click at [89, 94] on span "[GEOGRAPHIC_DATA] (59,329 units available)" at bounding box center [67, 95] width 91 height 5
type input "**********"
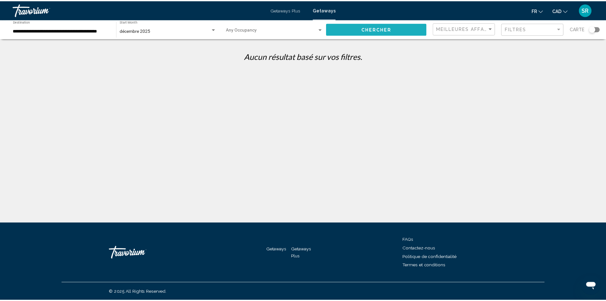
scroll to position [0, 0]
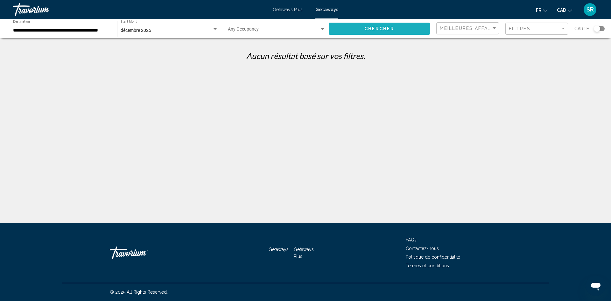
click at [382, 31] on span "Chercher" at bounding box center [379, 28] width 30 height 5
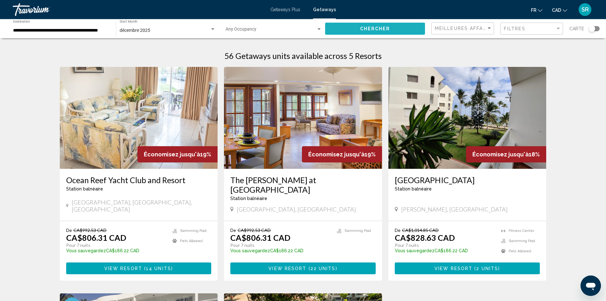
click at [382, 31] on span "Chercher" at bounding box center [375, 28] width 30 height 5
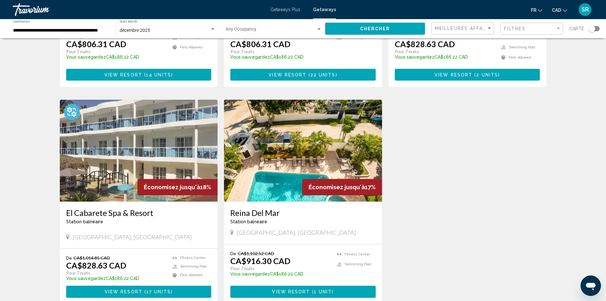
scroll to position [193, 0]
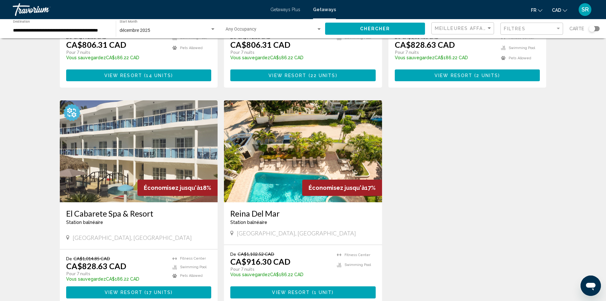
drag, startPoint x: 604, startPoint y: 149, endPoint x: 611, endPoint y: 138, distance: 12.4
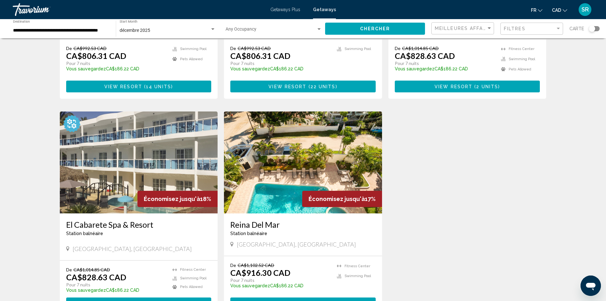
scroll to position [196, 0]
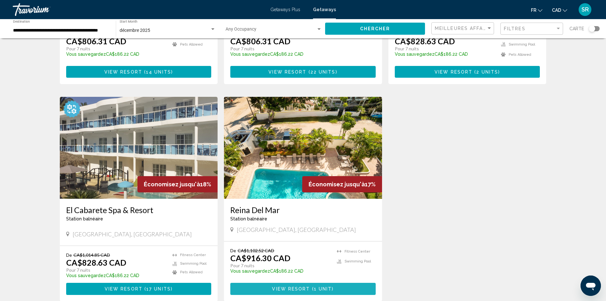
click at [300, 286] on span "View Resort" at bounding box center [291, 288] width 38 height 5
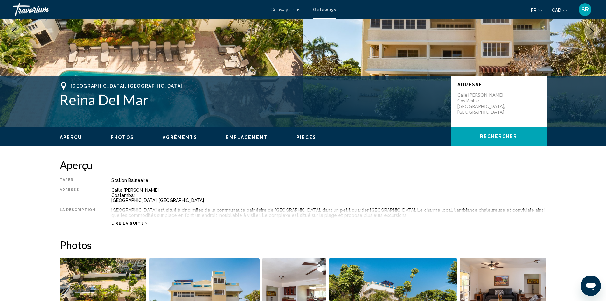
scroll to position [87, 0]
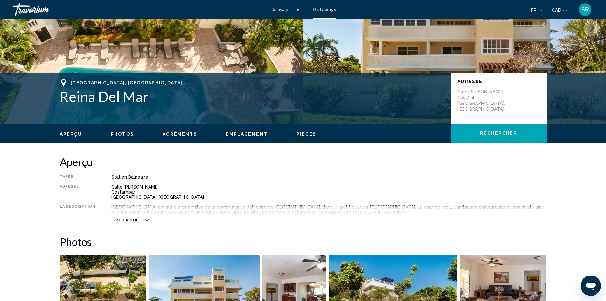
click at [126, 218] on span "Lire la suite" at bounding box center [127, 220] width 32 height 4
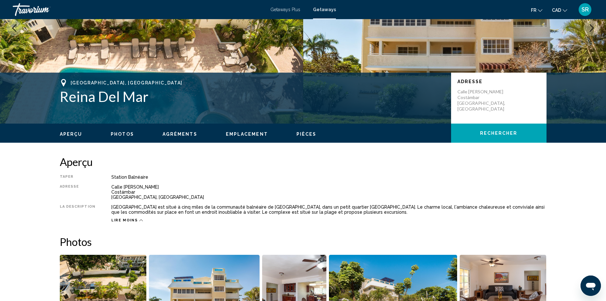
scroll to position [21, 0]
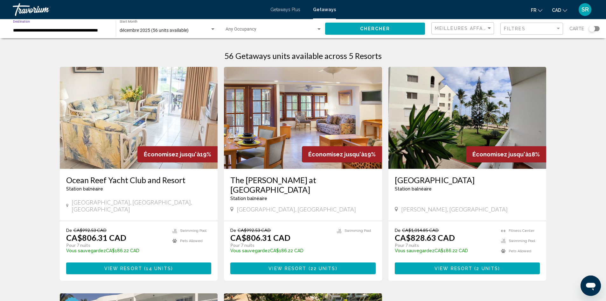
click at [74, 29] on input "**********" at bounding box center [61, 30] width 96 height 5
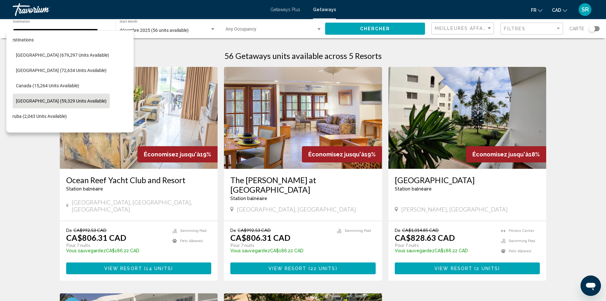
scroll to position [0, 13]
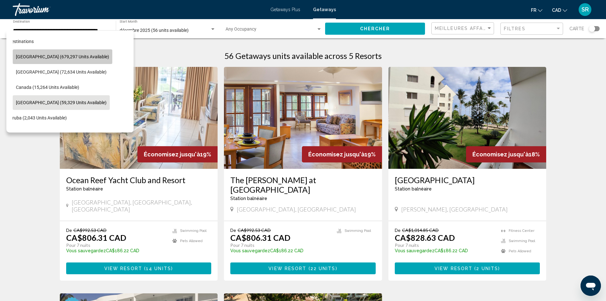
click at [63, 55] on span "[GEOGRAPHIC_DATA] (679,297 units available)" at bounding box center [62, 56] width 93 height 5
type input "**********"
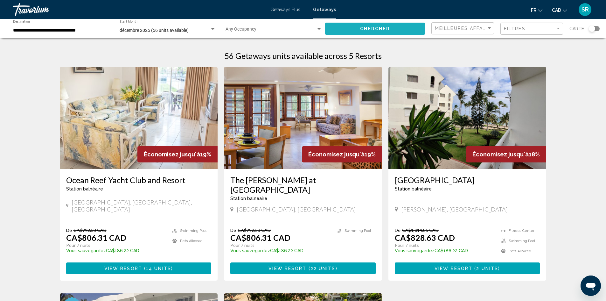
click at [369, 29] on span "Chercher" at bounding box center [375, 28] width 30 height 5
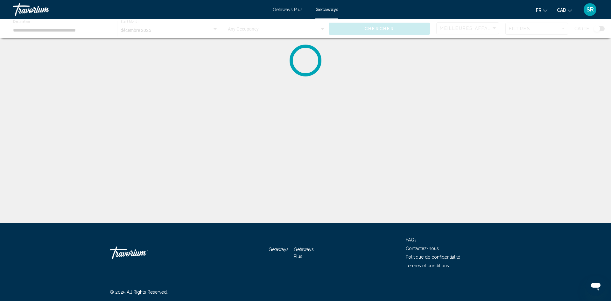
click at [26, 13] on div "Travorium" at bounding box center [45, 9] width 64 height 13
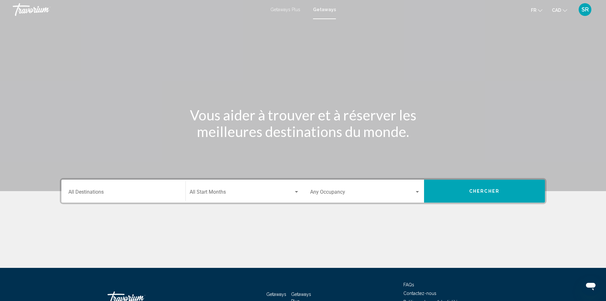
click at [27, 8] on div "Travorium" at bounding box center [45, 9] width 64 height 13
click at [35, 11] on div "Travorium" at bounding box center [45, 9] width 64 height 13
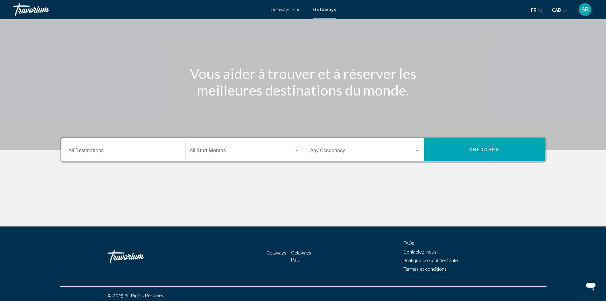
scroll to position [45, 0]
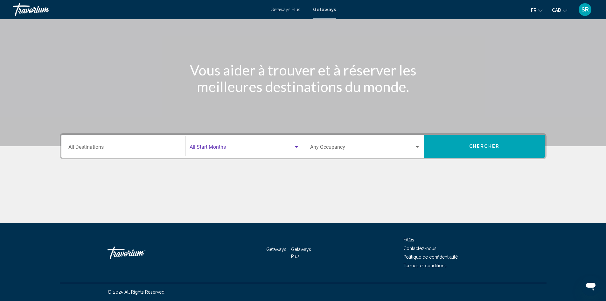
click at [296, 146] on div "Search widget" at bounding box center [296, 147] width 3 height 2
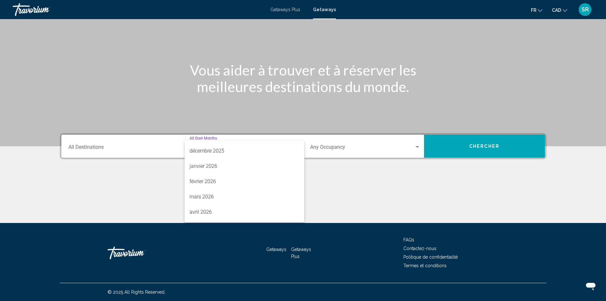
scroll to position [60, 0]
click at [206, 197] on span "mars 2026" at bounding box center [245, 194] width 110 height 15
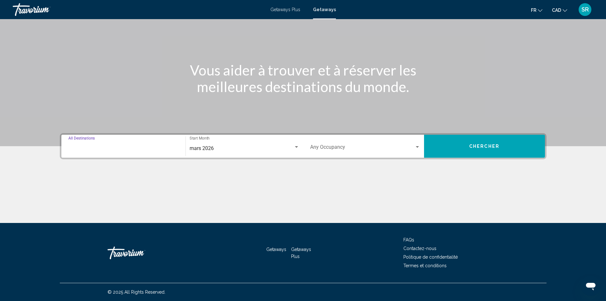
click at [108, 149] on input "Destination All Destinations" at bounding box center [123, 148] width 110 height 6
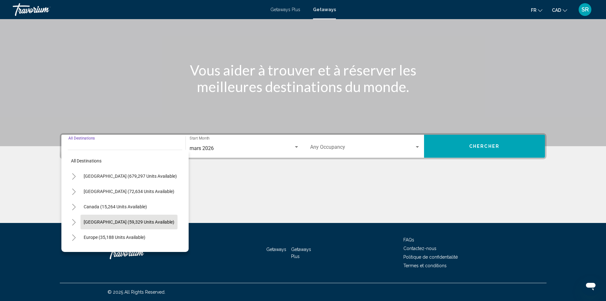
click at [159, 220] on span "[GEOGRAPHIC_DATA] (59,329 units available)" at bounding box center [129, 221] width 91 height 5
type input "**********"
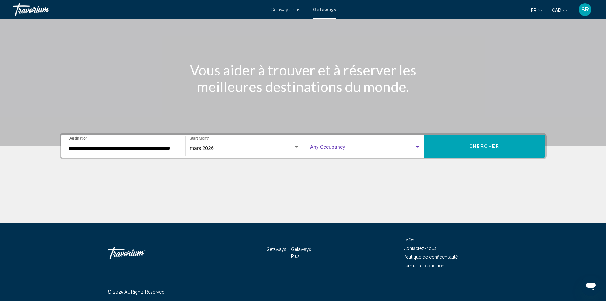
click at [419, 148] on div "Search widget" at bounding box center [418, 146] width 6 height 5
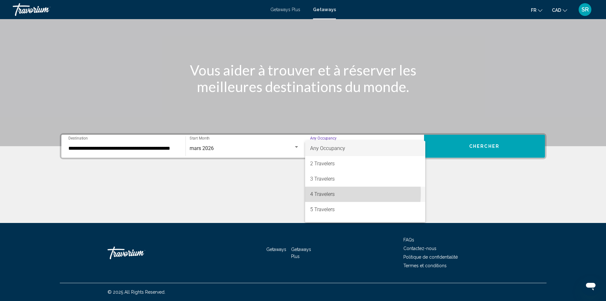
click at [331, 193] on span "4 Travelers" at bounding box center [365, 193] width 110 height 15
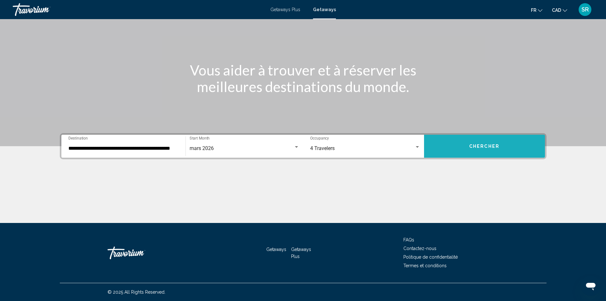
click at [486, 142] on button "Chercher" at bounding box center [484, 146] width 121 height 23
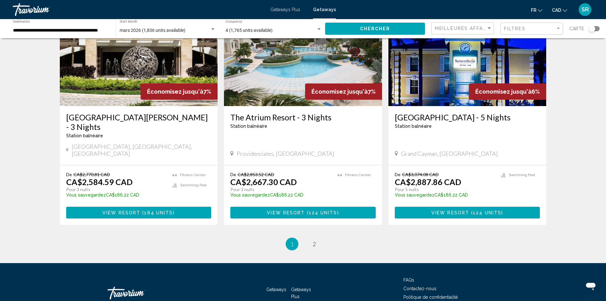
scroll to position [735, 0]
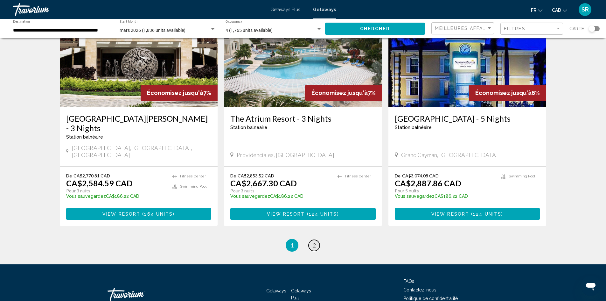
click at [314, 242] on span "2" at bounding box center [314, 245] width 3 height 7
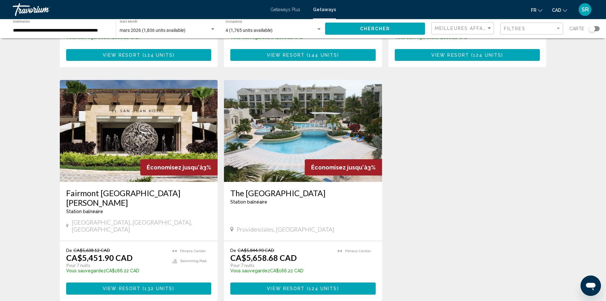
scroll to position [236, 0]
